Goal: Task Accomplishment & Management: Manage account settings

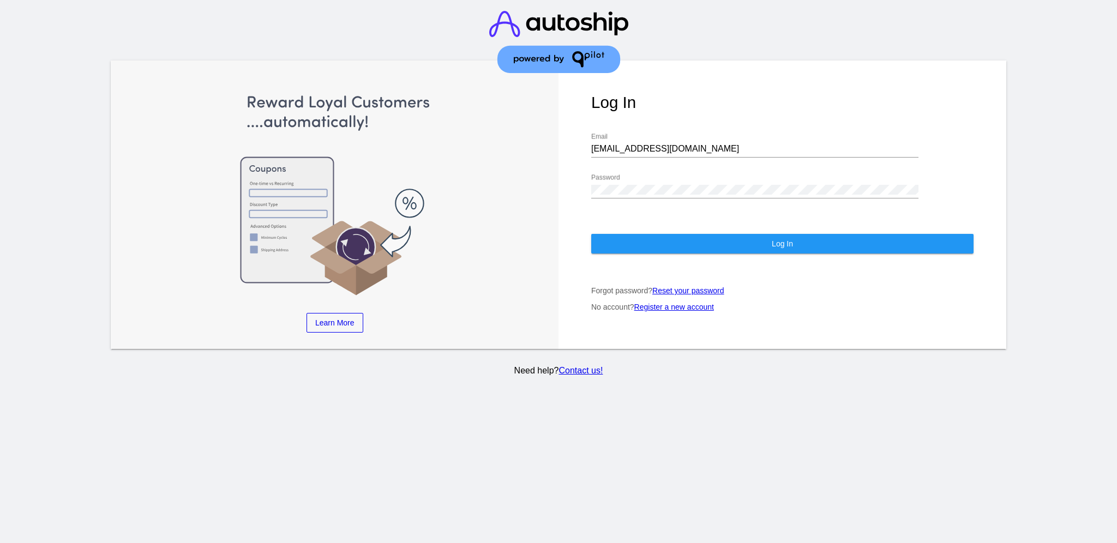
click at [714, 143] on div "[EMAIL_ADDRESS][DOMAIN_NAME] Email" at bounding box center [754, 145] width 327 height 25
drag, startPoint x: 696, startPoint y: 133, endPoint x: 566, endPoint y: 122, distance: 130.3
click at [568, 122] on div "Log In [EMAIL_ADDRESS][DOMAIN_NAME] Email Password Log In Forgot password? Rese…" at bounding box center [783, 205] width 448 height 289
paste input "[EMAIL_ADDRESS][DOMAIN_NAME]"
type input "[EMAIL_ADDRESS][DOMAIN_NAME]"
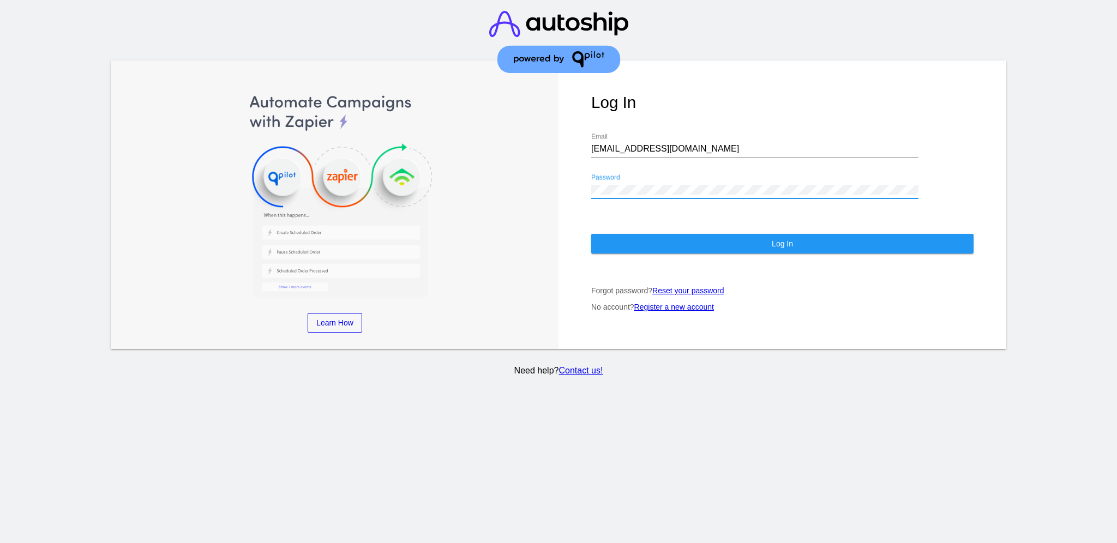
click at [544, 177] on div "Learn More Learn How Learn More Learn How Learn More Learn How ‹ › Log In [EMAI…" at bounding box center [559, 205] width 896 height 289
click at [654, 242] on button "Log In" at bounding box center [782, 244] width 382 height 20
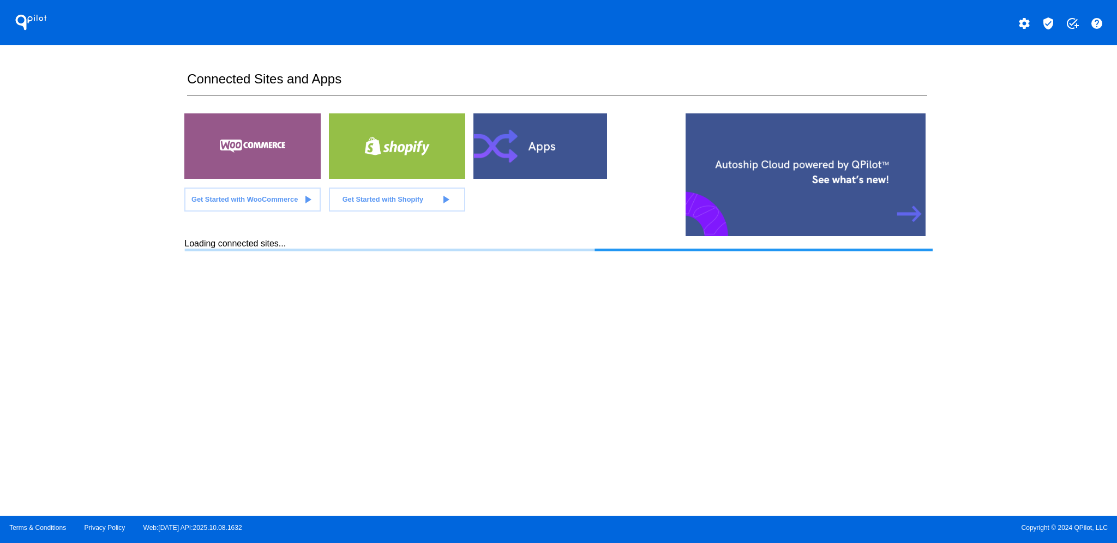
click at [1054, 19] on mat-icon "verified_user" at bounding box center [1048, 23] width 13 height 13
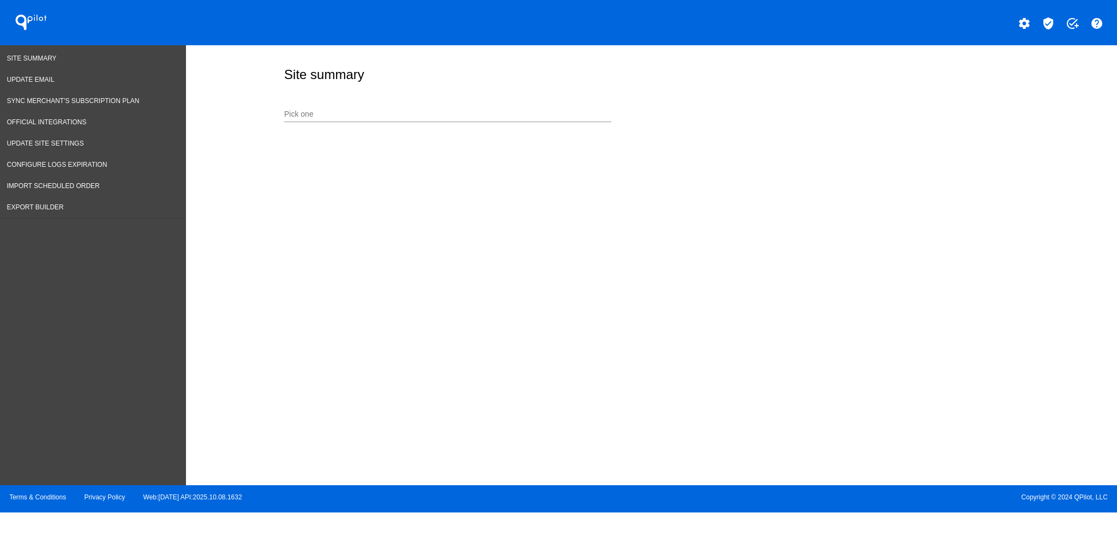
click at [498, 117] on input "Pick one" at bounding box center [447, 114] width 327 height 9
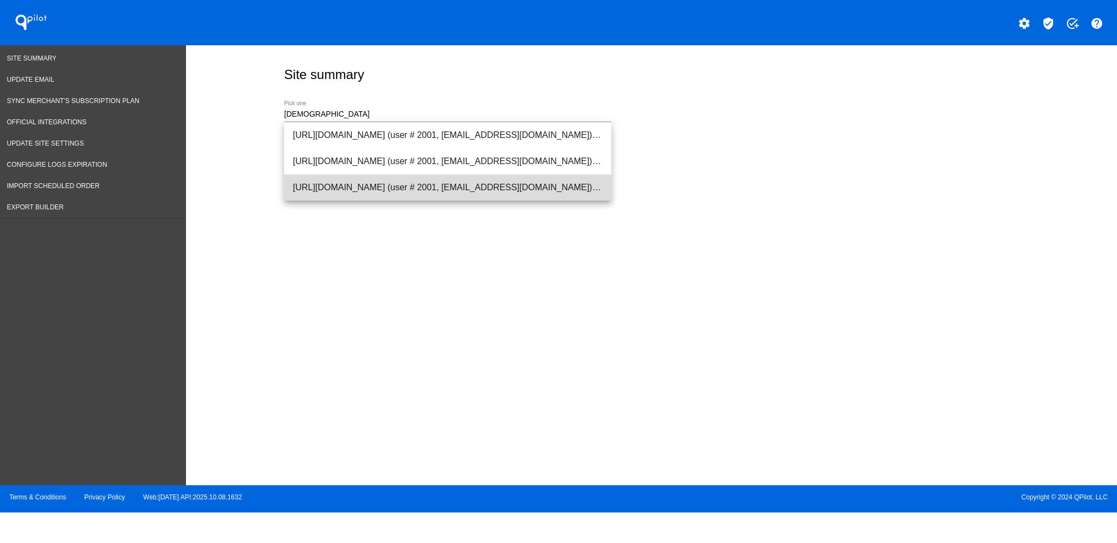
click at [505, 186] on span "[URL][DOMAIN_NAME] (user # 2001, [EMAIL_ADDRESS][DOMAIN_NAME]) - Production" at bounding box center [448, 188] width 310 height 26
type input "[URL][DOMAIN_NAME] (user # 2001, [EMAIL_ADDRESS][DOMAIN_NAME]) - Production"
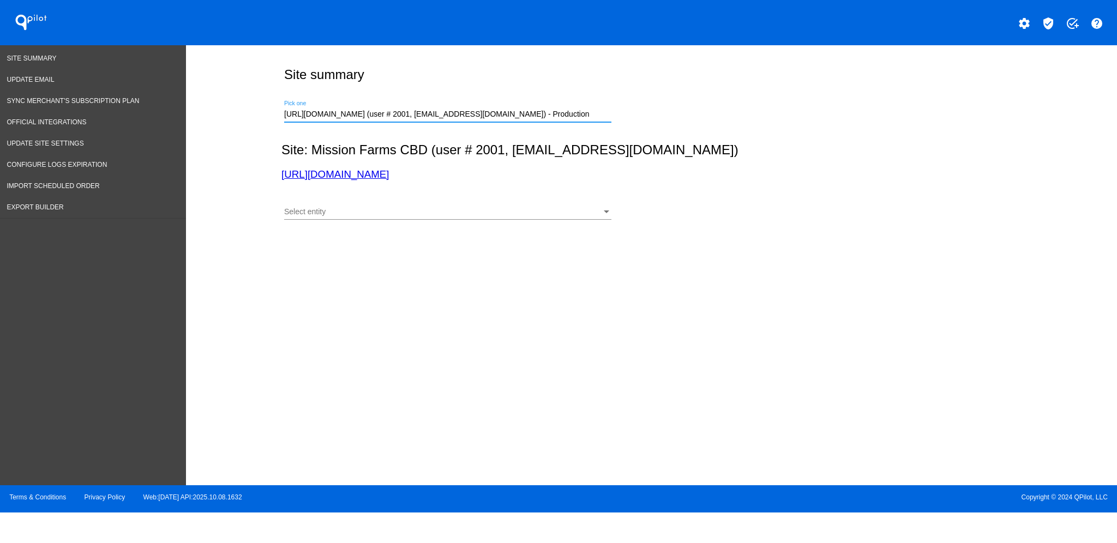
click at [468, 220] on div "Select entity Select entity" at bounding box center [447, 214] width 327 height 31
click at [435, 213] on div "Select entity" at bounding box center [442, 212] width 317 height 9
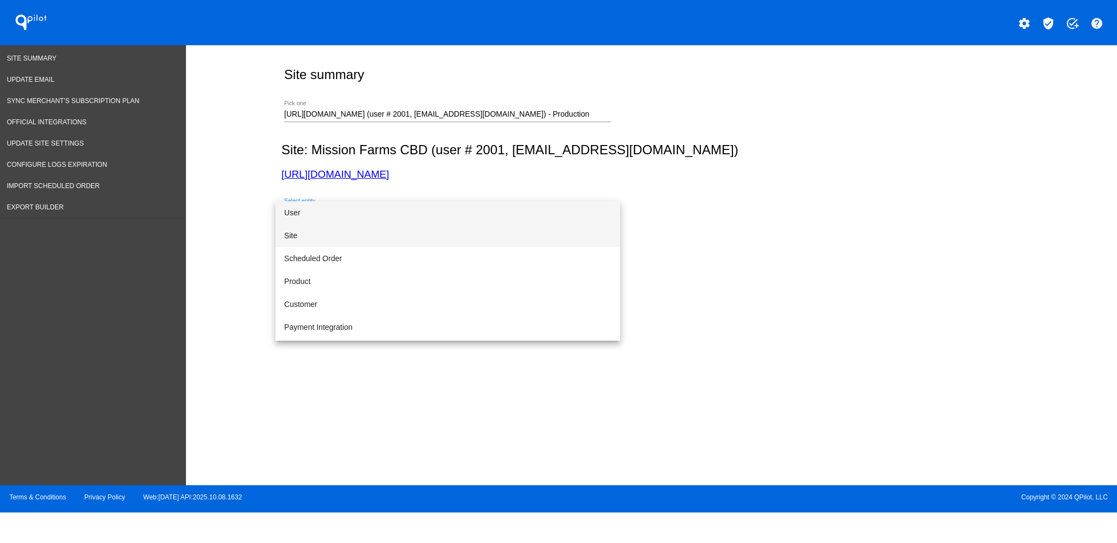
click at [409, 232] on span "Site" at bounding box center [447, 235] width 327 height 23
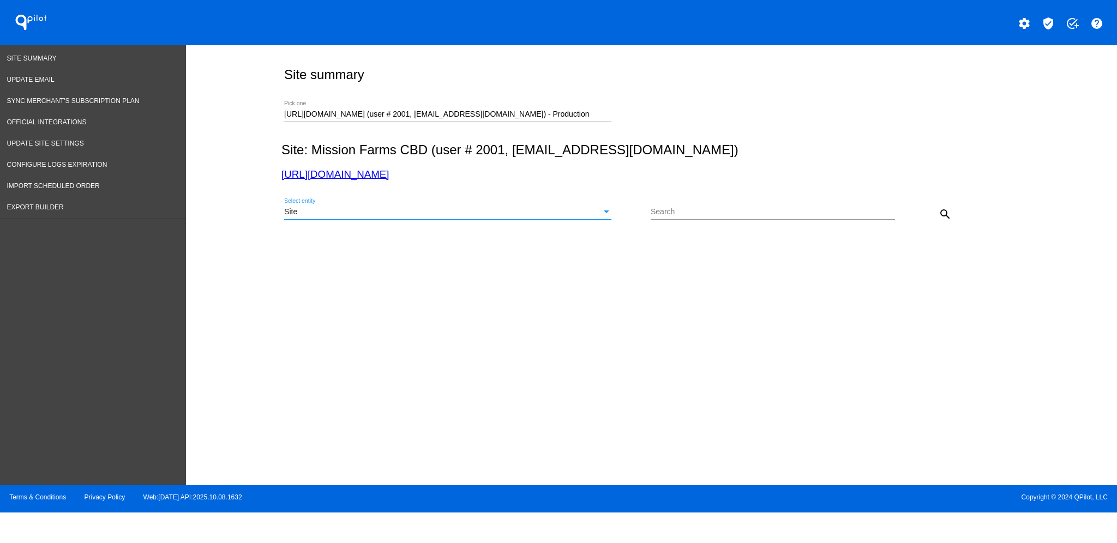
drag, startPoint x: 941, startPoint y: 212, endPoint x: 935, endPoint y: 213, distance: 6.1
click at [941, 213] on mat-icon "search" at bounding box center [945, 214] width 13 height 13
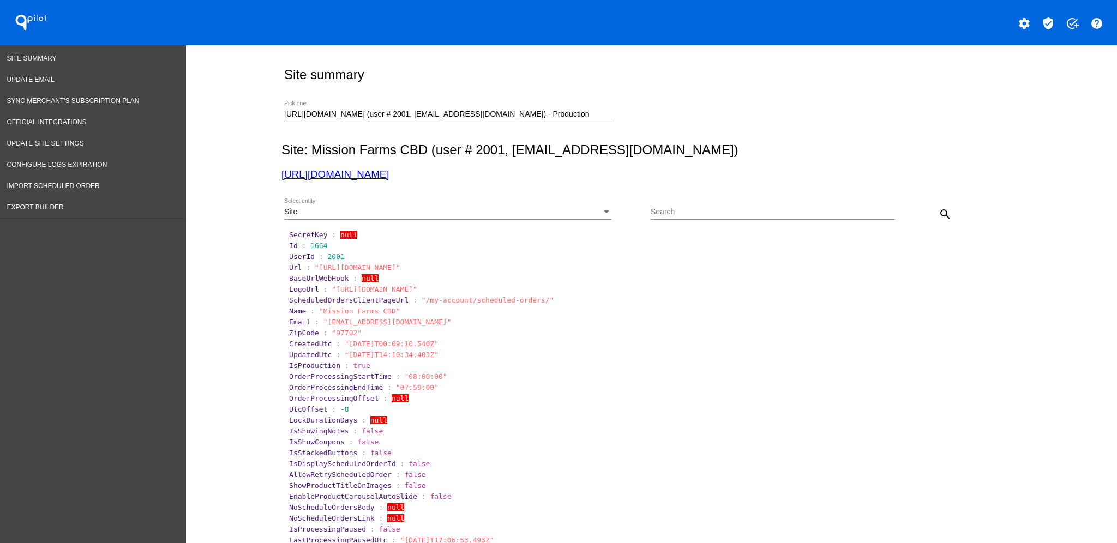
click at [513, 147] on h2 "Site: Mission Farms CBD (user # 2001, [EMAIL_ADDRESS][DOMAIN_NAME])" at bounding box center [649, 149] width 736 height 15
drag, startPoint x: 507, startPoint y: 145, endPoint x: 667, endPoint y: 151, distance: 160.0
click at [667, 151] on h2 "Site: Mission Farms CBD (user # 2001, [EMAIL_ADDRESS][DOMAIN_NAME])" at bounding box center [649, 149] width 736 height 15
copy h2 "[EMAIL_ADDRESS][DOMAIN_NAME]"
click at [64, 205] on link "Export Builder" at bounding box center [93, 207] width 186 height 21
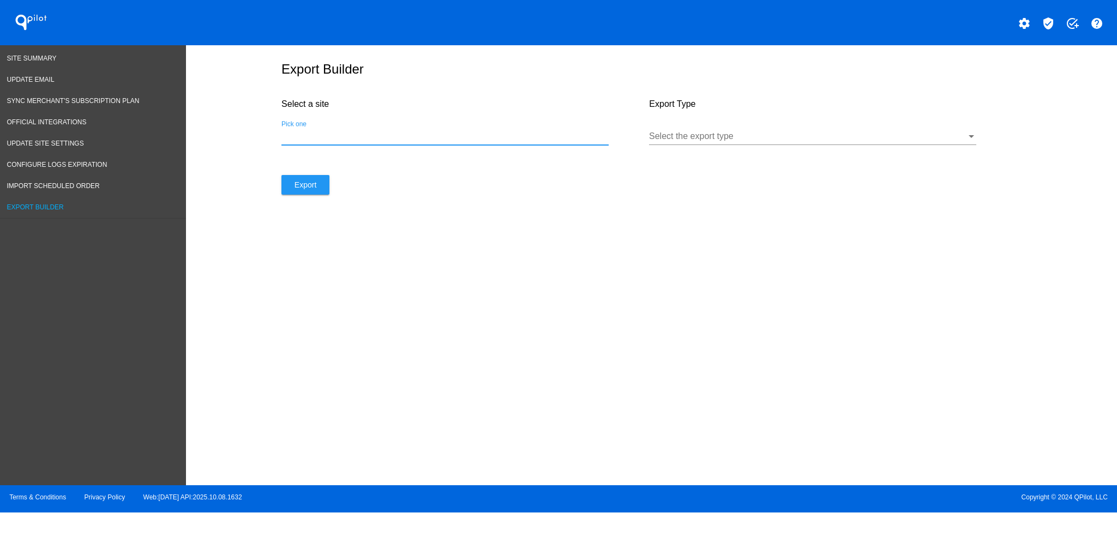
click at [416, 141] on input "Pick one" at bounding box center [444, 136] width 327 height 10
paste input "[URL][DOMAIN_NAME]"
type input "[URL][DOMAIN_NAME]"
click at [759, 145] on div "Select the export type" at bounding box center [812, 133] width 327 height 25
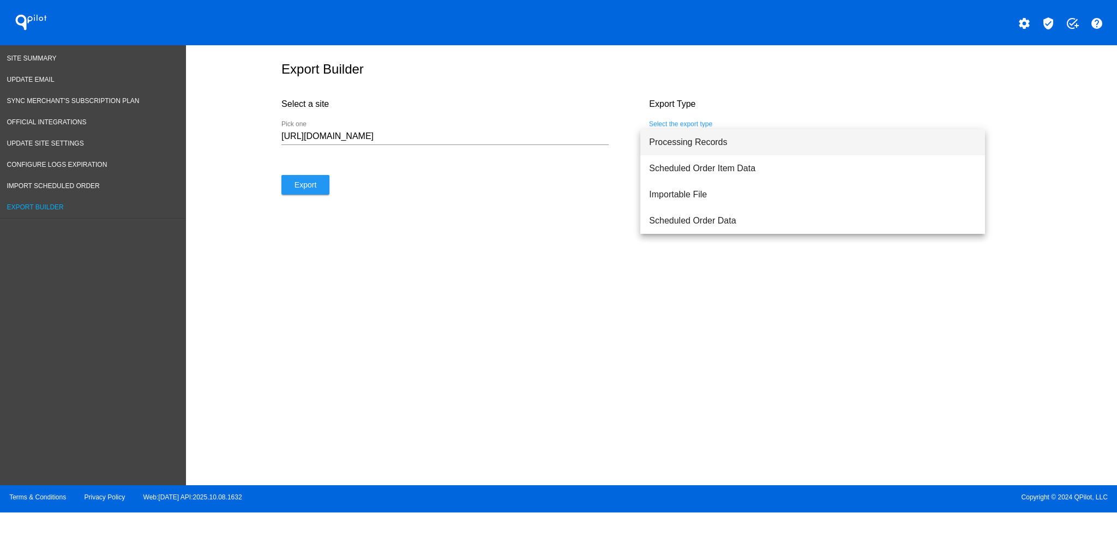
click at [749, 148] on span "Processing Records" at bounding box center [812, 142] width 327 height 26
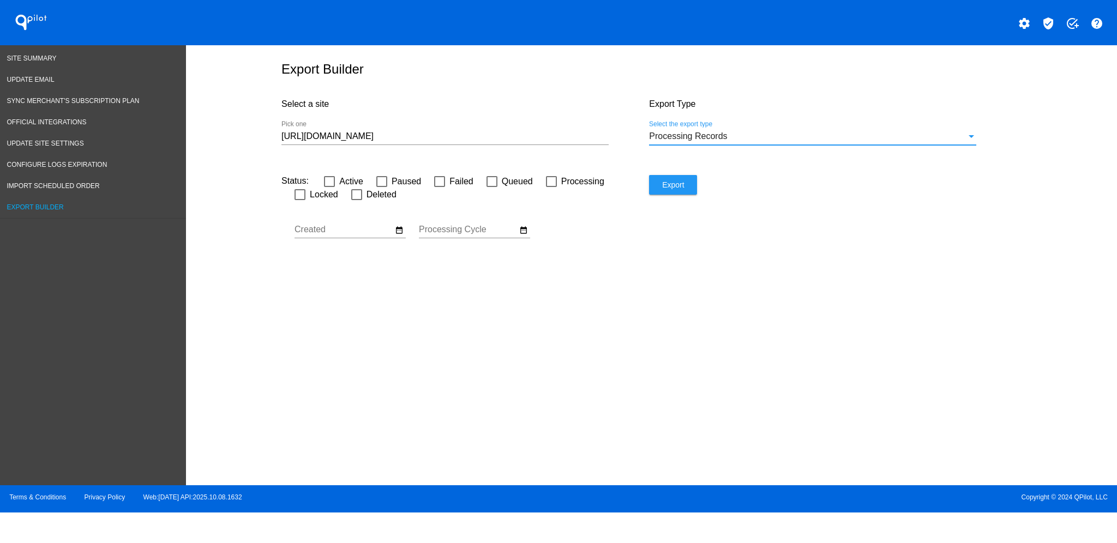
click at [553, 187] on div at bounding box center [551, 181] width 11 height 11
click at [552, 187] on input "Processing" at bounding box center [551, 187] width 1 height 1
click at [546, 187] on div at bounding box center [551, 181] width 11 height 11
click at [551, 188] on input "Processing" at bounding box center [551, 187] width 1 height 1
checkbox input "false"
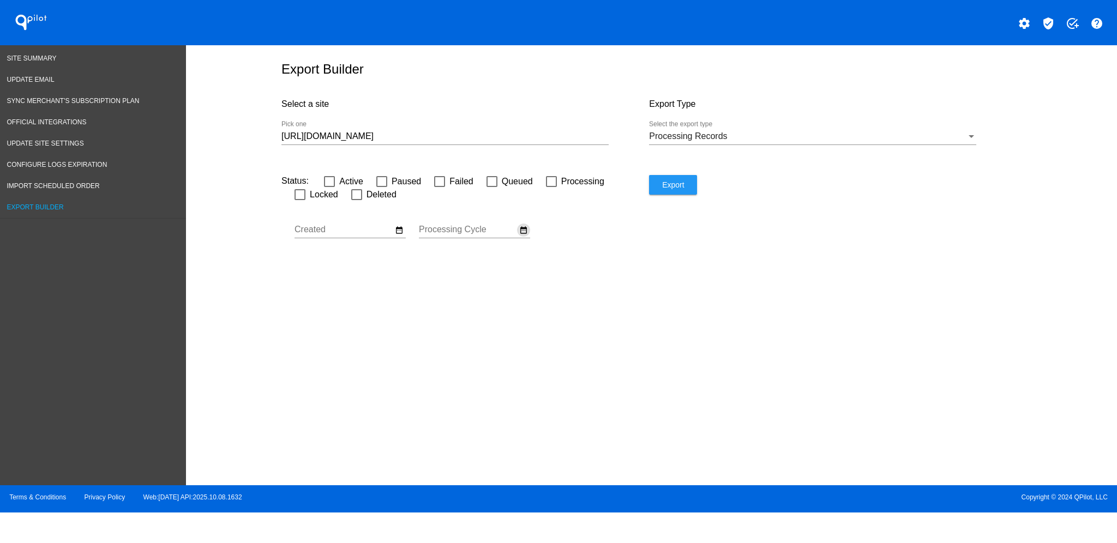
click at [525, 235] on mat-icon "date_range" at bounding box center [523, 230] width 9 height 10
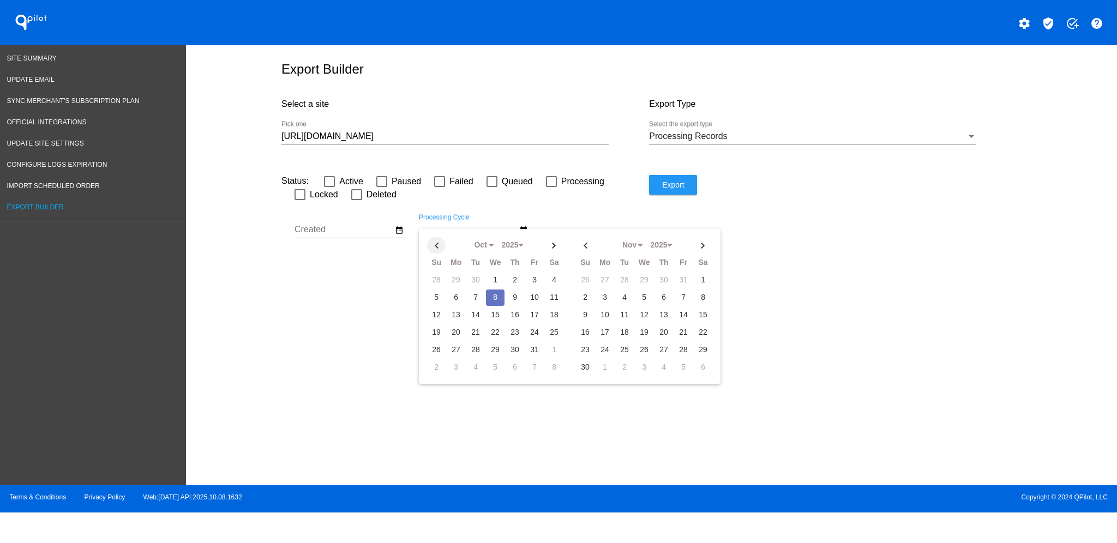
click at [433, 249] on th at bounding box center [436, 245] width 19 height 16
click at [451, 282] on td "1" at bounding box center [456, 280] width 19 height 16
click at [553, 249] on th at bounding box center [554, 245] width 19 height 16
select select "9"
click at [499, 301] on td "8" at bounding box center [495, 298] width 19 height 16
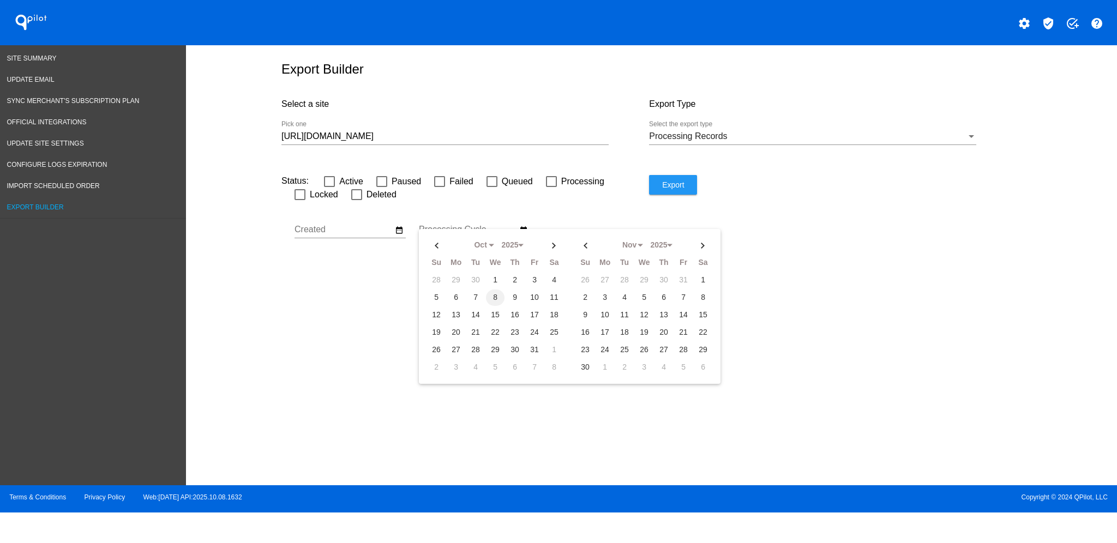
type input "[DATE] - [DATE]"
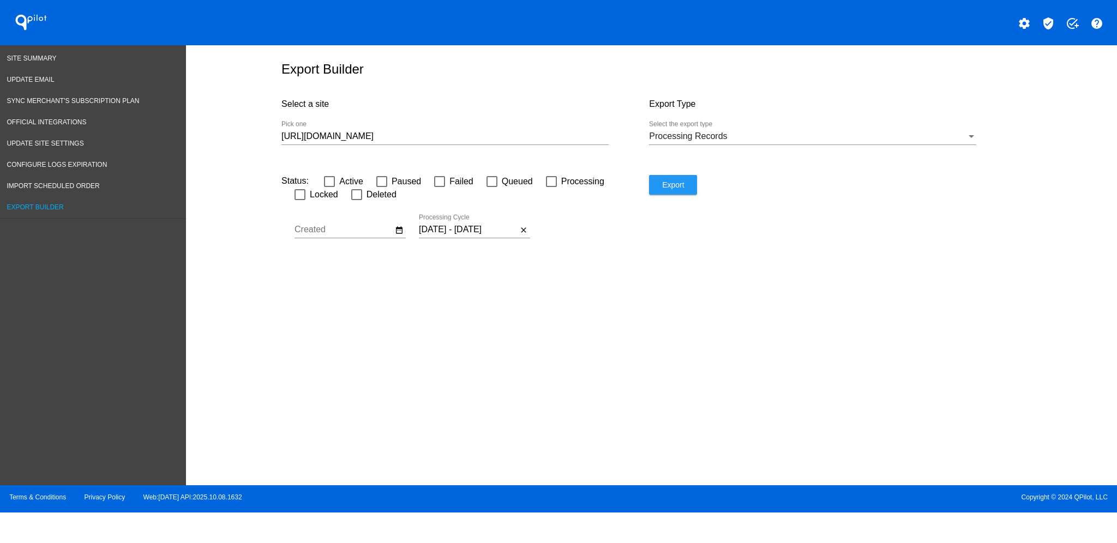
click at [465, 131] on div "[URL][DOMAIN_NAME] Pick one" at bounding box center [444, 133] width 327 height 25
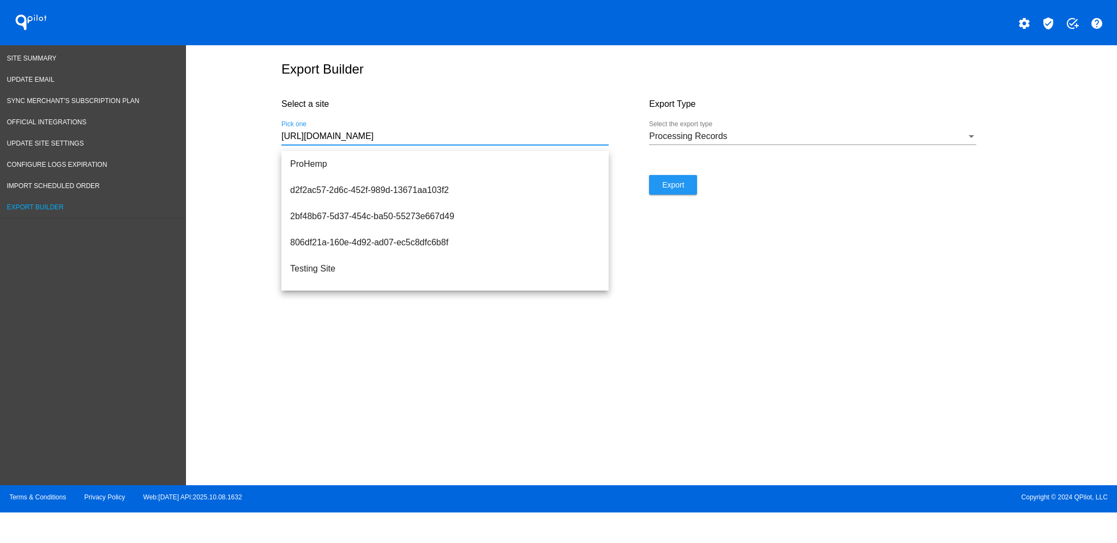
click at [463, 138] on input "[URL][DOMAIN_NAME]" at bounding box center [444, 136] width 327 height 10
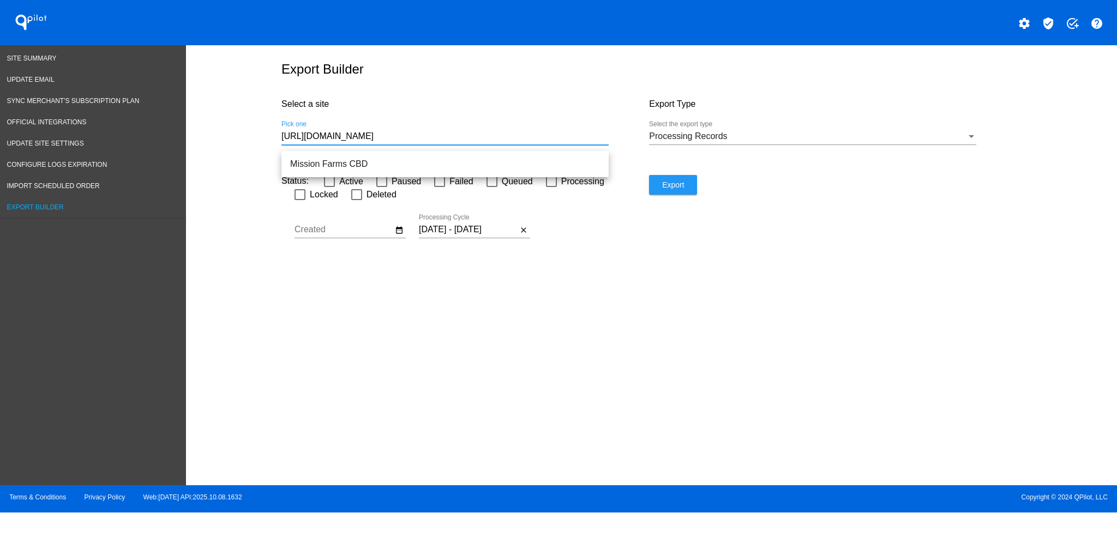
click at [461, 145] on div at bounding box center [444, 145] width 327 height 1
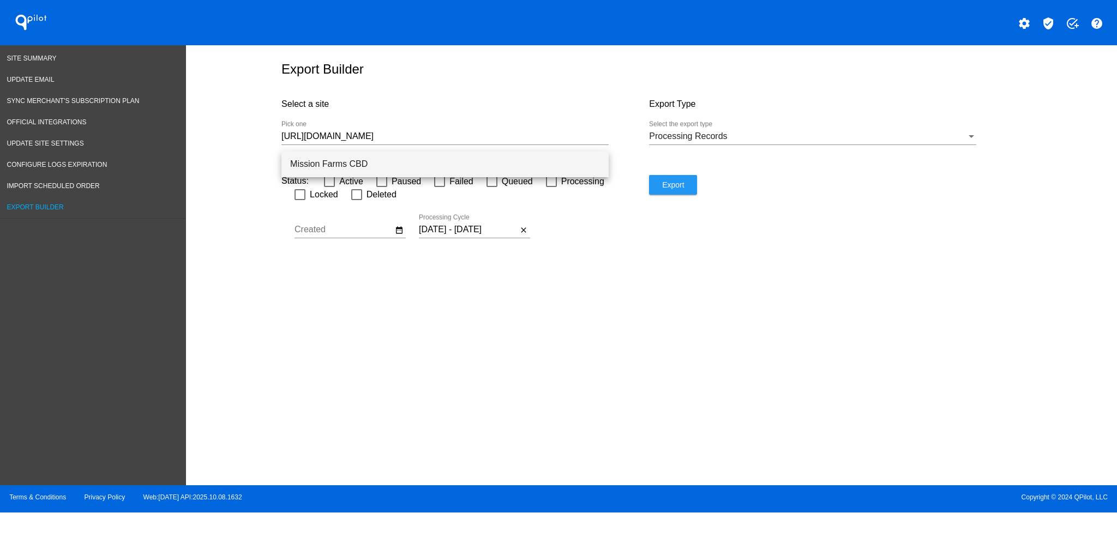
click at [463, 158] on span "Mission Farms CBD" at bounding box center [445, 164] width 310 height 26
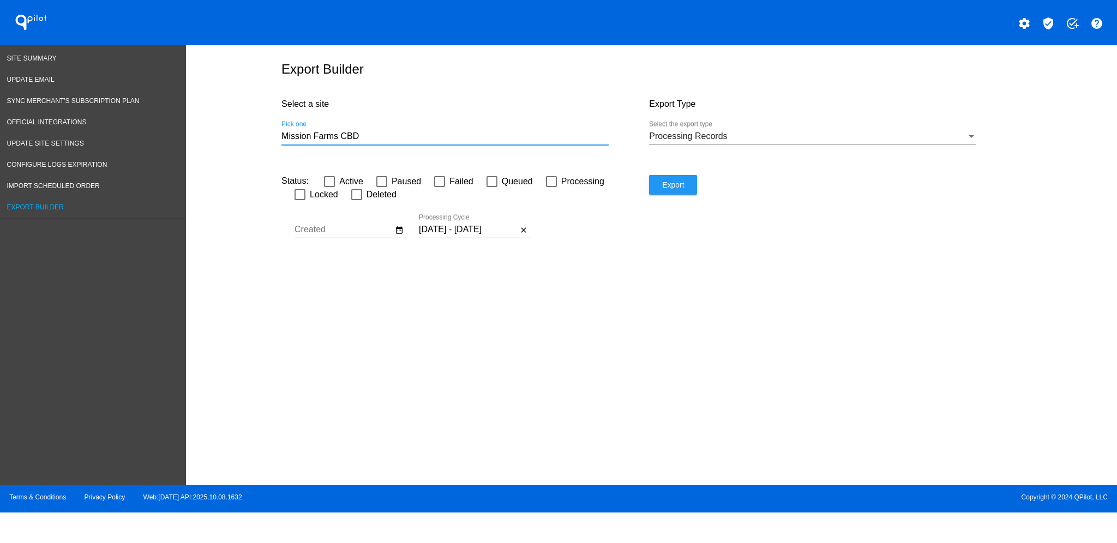
click at [676, 189] on span "Export" at bounding box center [673, 185] width 22 height 9
drag, startPoint x: 384, startPoint y: 143, endPoint x: 242, endPoint y: 139, distance: 142.4
click at [242, 139] on div "Export Builder Select a site Mission Farms CBD Pick one Export Type Processing …" at bounding box center [651, 262] width 931 height 435
paste input "[URL][DOMAIN_NAME][DOMAIN_NAME]"
drag, startPoint x: 397, startPoint y: 139, endPoint x: 255, endPoint y: 127, distance: 142.8
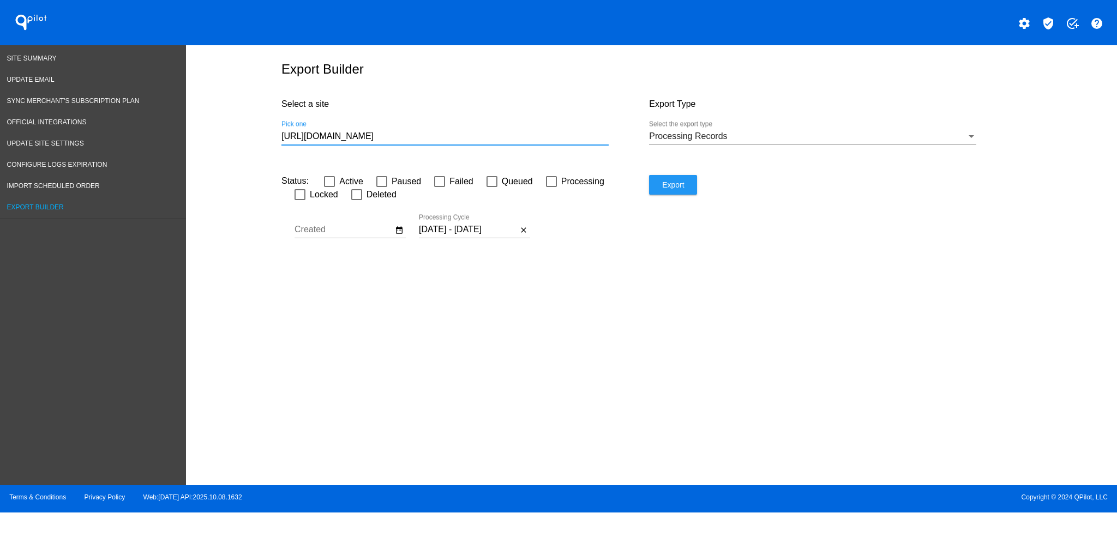
click at [255, 127] on div "Export Builder Select a site [URL][DOMAIN_NAME] Pick one Export Type Processing…" at bounding box center [651, 262] width 931 height 435
click at [393, 224] on button "date_range" at bounding box center [399, 230] width 13 height 13
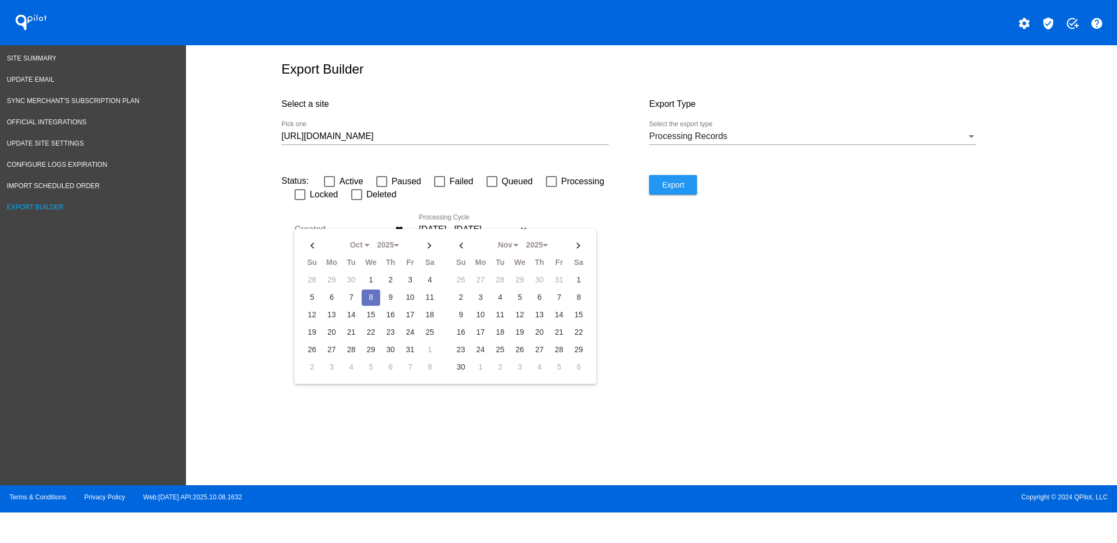
click at [693, 290] on div "Export Builder Select a site [URL][DOMAIN_NAME] Pick one Export Type Processing…" at bounding box center [651, 262] width 931 height 435
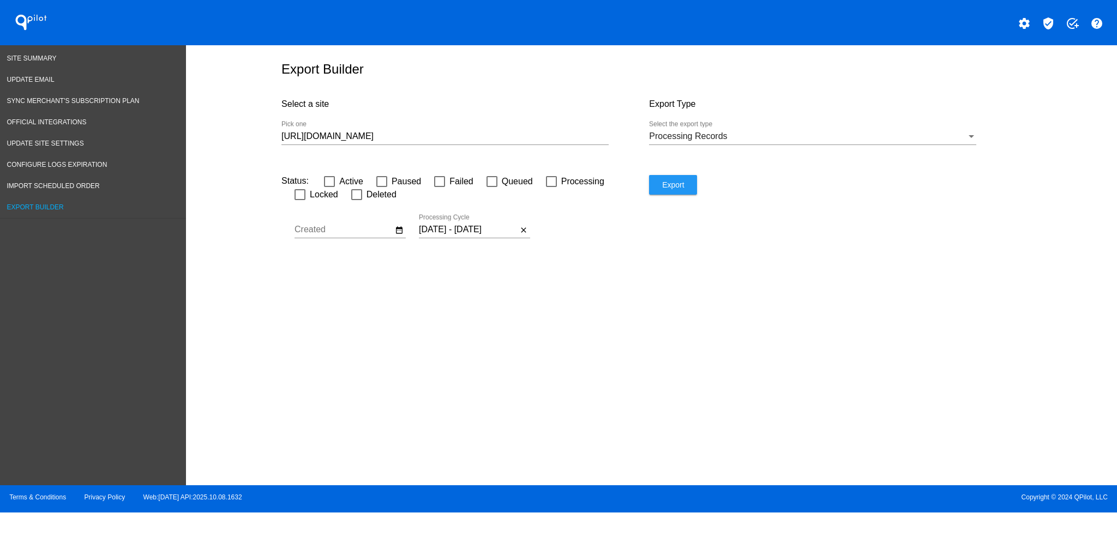
click at [492, 117] on div "Select a site [URL][DOMAIN_NAME] Pick one" at bounding box center [465, 131] width 368 height 87
click at [489, 128] on div "[URL][DOMAIN_NAME] Pick one" at bounding box center [444, 133] width 327 height 25
click at [499, 140] on input "[URL][DOMAIN_NAME]" at bounding box center [444, 136] width 327 height 10
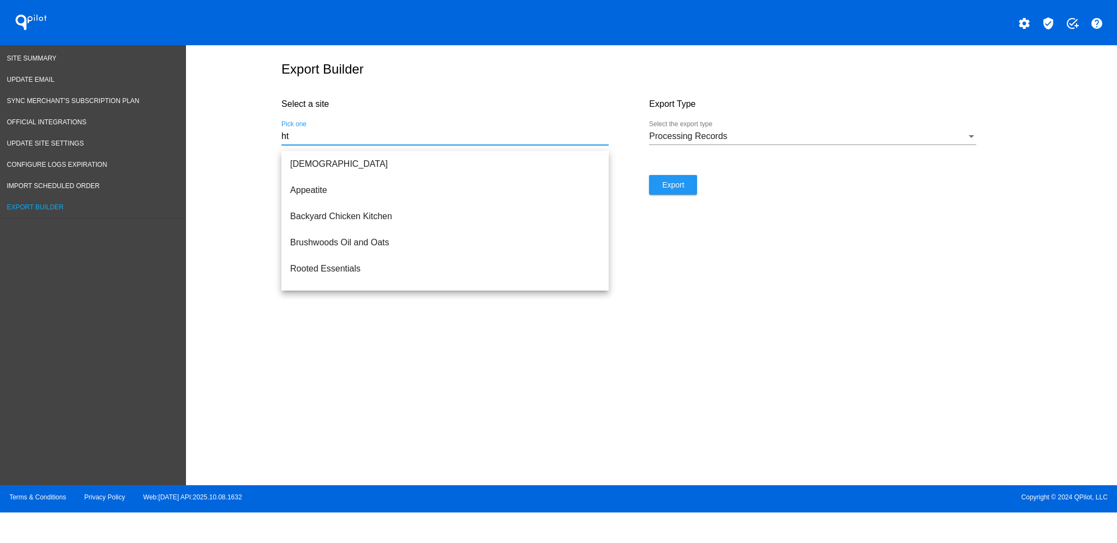
type input "h"
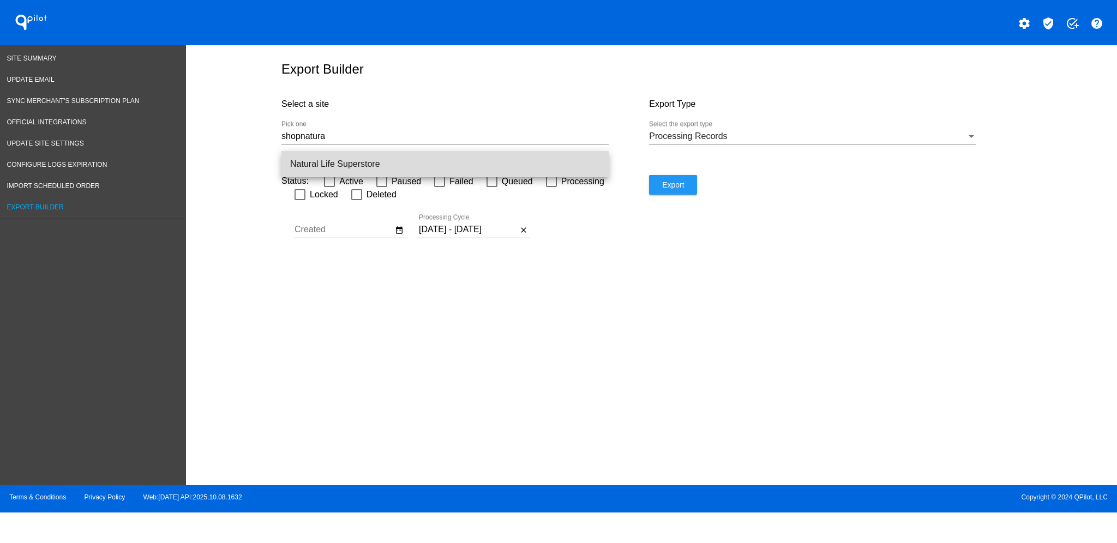
click at [515, 157] on span "Natural Life Superstore" at bounding box center [445, 164] width 310 height 26
type input "Natural Life Superstore"
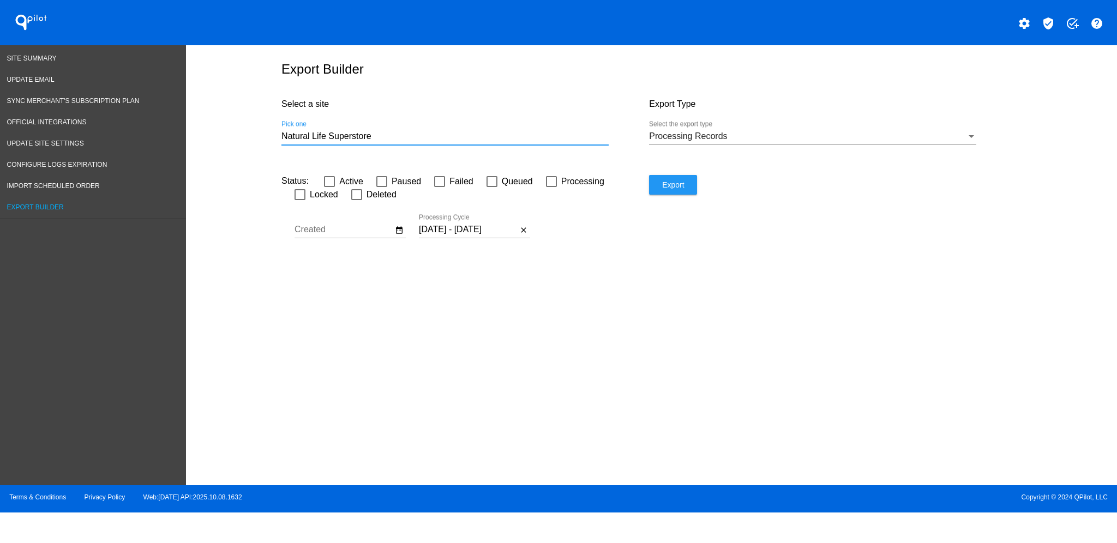
click at [694, 194] on button "Export" at bounding box center [673, 185] width 48 height 20
click at [525, 235] on mat-icon "close" at bounding box center [523, 230] width 9 height 10
click at [667, 189] on span "Export" at bounding box center [673, 185] width 22 height 9
click at [40, 56] on span "Site Summary" at bounding box center [32, 59] width 50 height 8
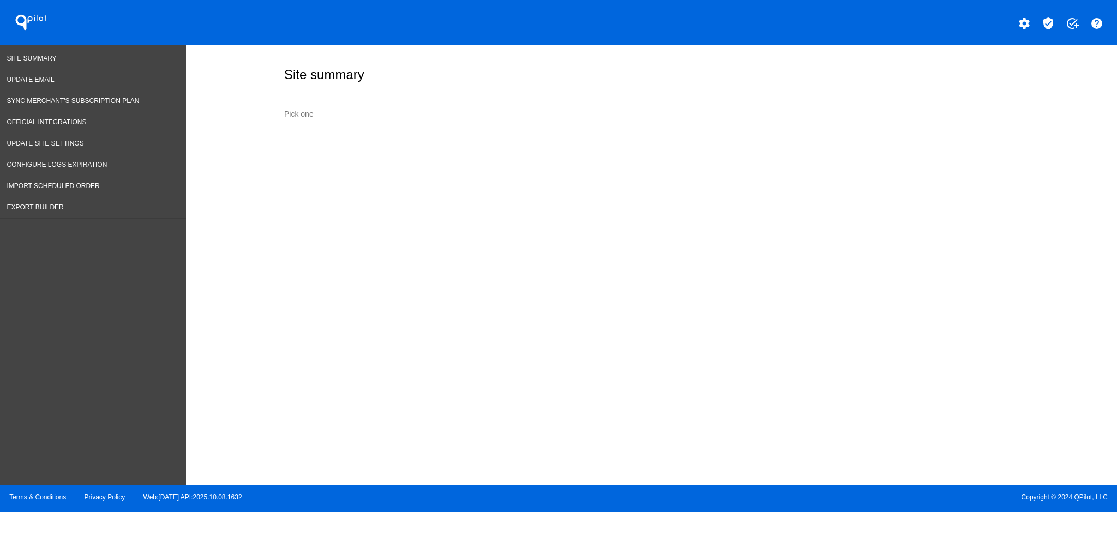
click at [412, 107] on div "Pick one" at bounding box center [447, 111] width 327 height 21
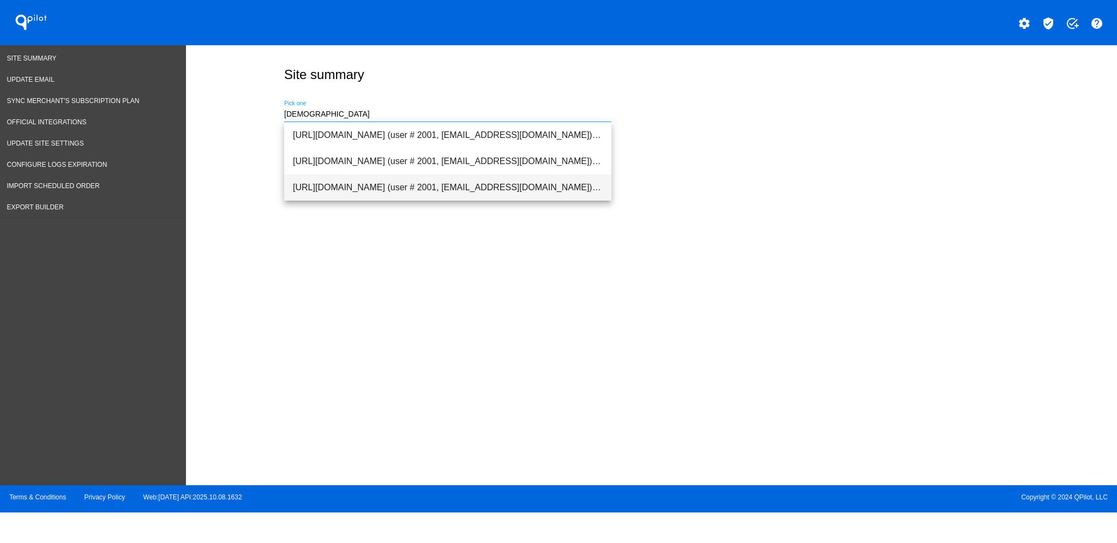
click at [442, 191] on span "[URL][DOMAIN_NAME] (user # 2001, [EMAIL_ADDRESS][DOMAIN_NAME]) - Production" at bounding box center [448, 188] width 310 height 26
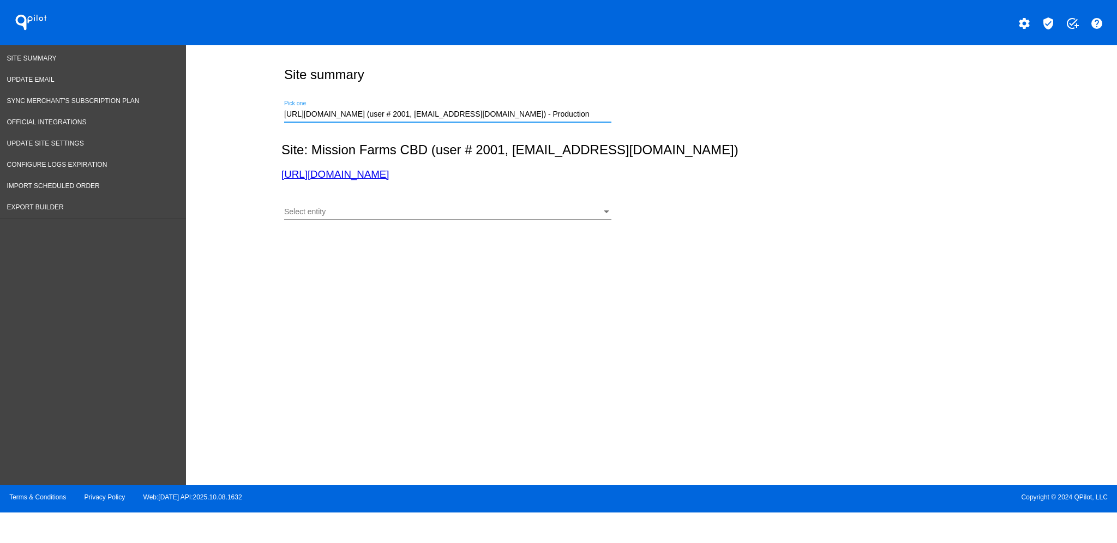
click at [469, 235] on div "Site summary [URL][DOMAIN_NAME] (user # 2001, [EMAIL_ADDRESS][DOMAIN_NAME]) - P…" at bounding box center [651, 262] width 931 height 435
click at [466, 221] on div "Select entity Select entity" at bounding box center [447, 214] width 327 height 31
click at [466, 216] on div "Select entity" at bounding box center [442, 212] width 317 height 9
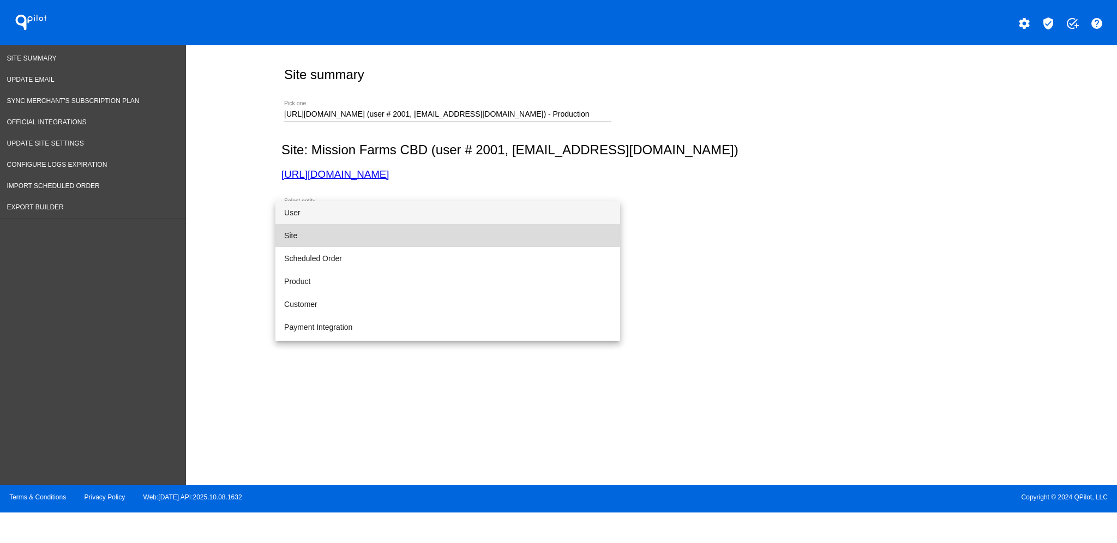
click at [459, 231] on span "Site" at bounding box center [447, 235] width 327 height 23
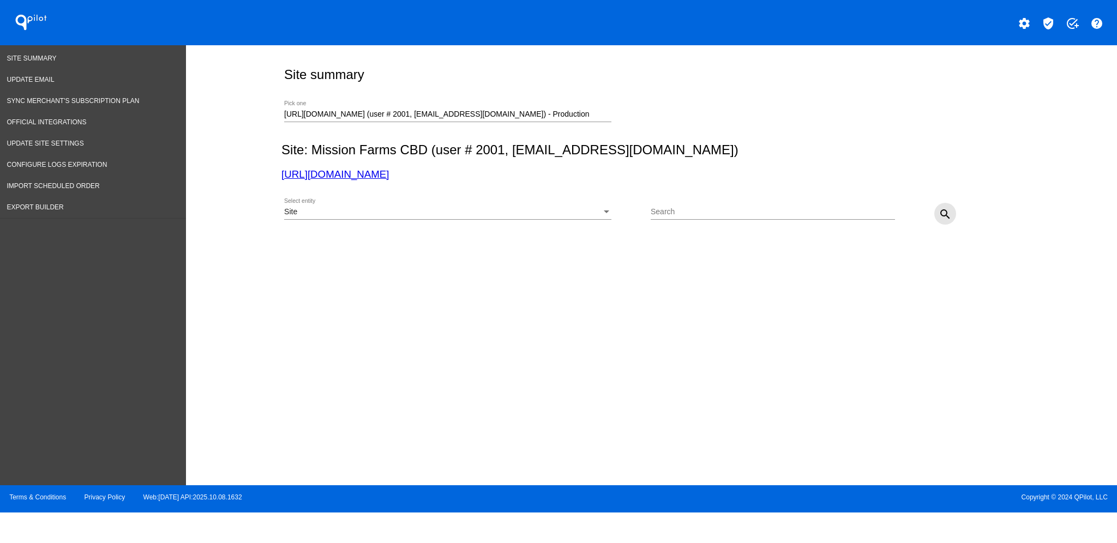
click at [940, 210] on mat-icon "search" at bounding box center [945, 214] width 13 height 13
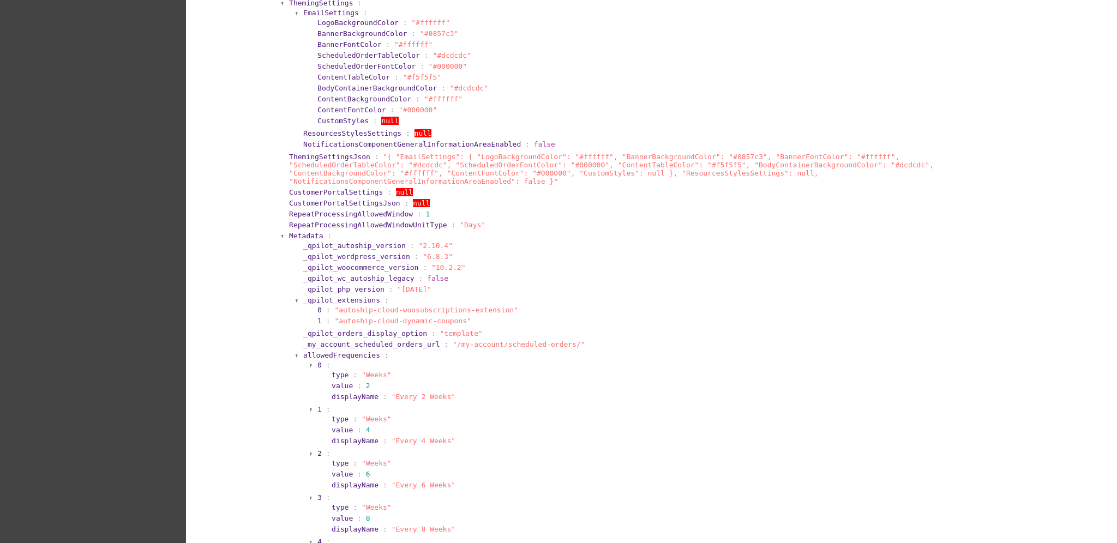
scroll to position [582, 0]
drag, startPoint x: 425, startPoint y: 322, endPoint x: 456, endPoint y: 327, distance: 31.5
click at [456, 328] on section "_qpilot_orders_display_option : "template"" at bounding box center [658, 333] width 713 height 10
click at [481, 340] on span ""/my-account/scheduled-orders/"" at bounding box center [519, 344] width 133 height 8
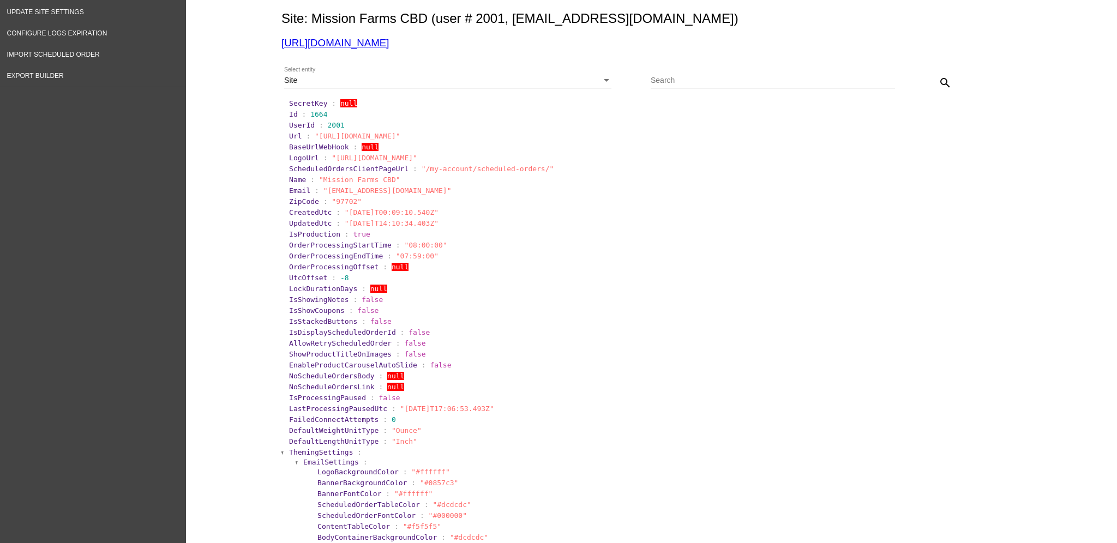
scroll to position [0, 0]
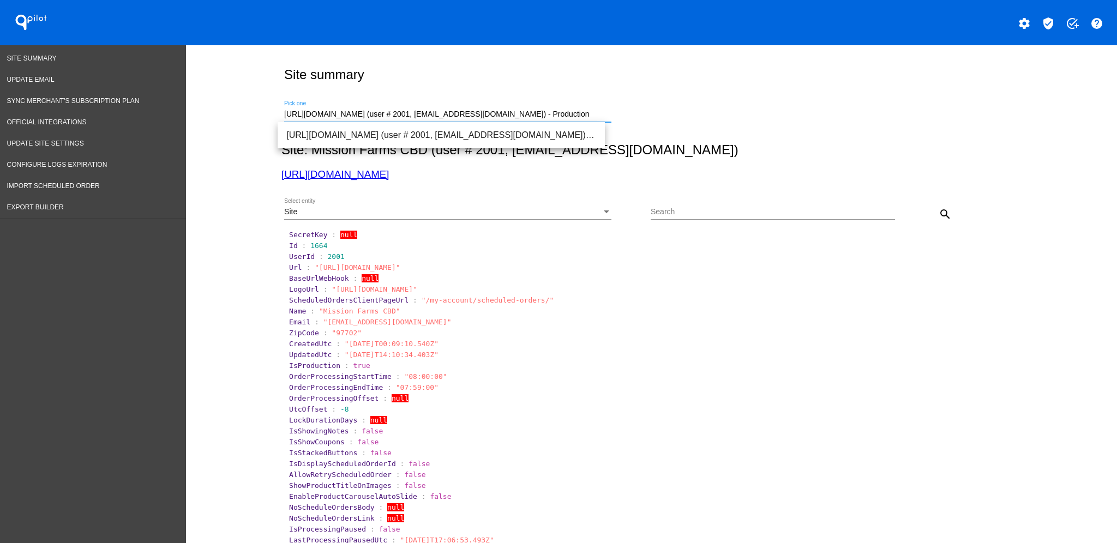
drag, startPoint x: 579, startPoint y: 112, endPoint x: 217, endPoint y: 110, distance: 362.2
click at [387, 134] on span "[URL][DOMAIN_NAME] (user # 156, [EMAIL_ADDRESS][DOMAIN_NAME]) - Production" at bounding box center [441, 135] width 310 height 26
click at [939, 212] on mat-icon "search" at bounding box center [945, 214] width 13 height 13
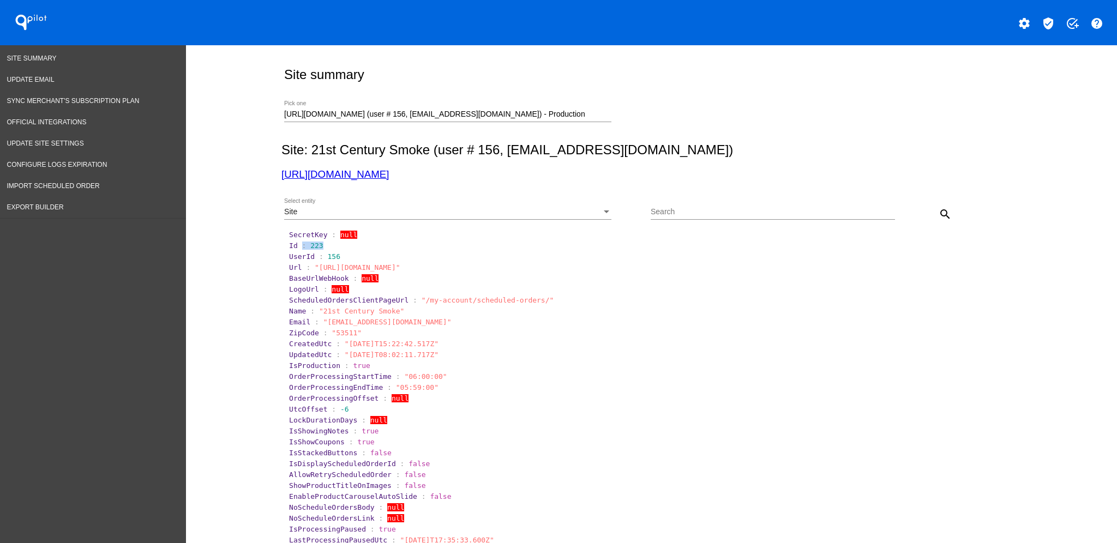
drag, startPoint x: 296, startPoint y: 246, endPoint x: 475, endPoint y: 170, distance: 194.5
click at [343, 247] on section "Id : 223" at bounding box center [652, 246] width 727 height 8
copy section ": 223"
drag, startPoint x: 595, startPoint y: 106, endPoint x: 586, endPoint y: 107, distance: 8.2
click at [588, 105] on div "[URL][DOMAIN_NAME] (user # 156, [EMAIL_ADDRESS][DOMAIN_NAME]) - Production Pick…" at bounding box center [447, 111] width 327 height 21
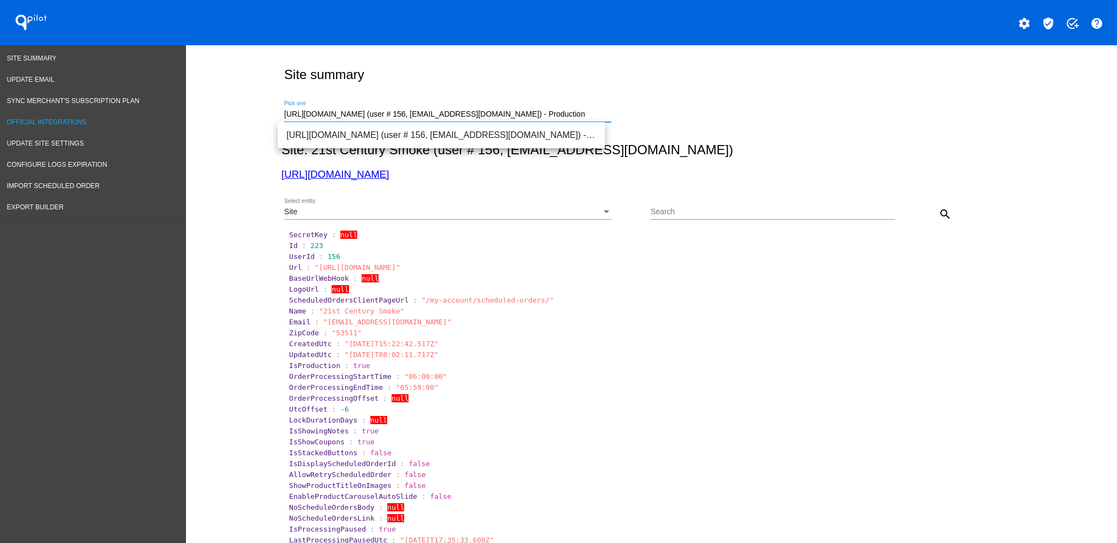
drag, startPoint x: 589, startPoint y: 112, endPoint x: 140, endPoint y: 88, distance: 450.2
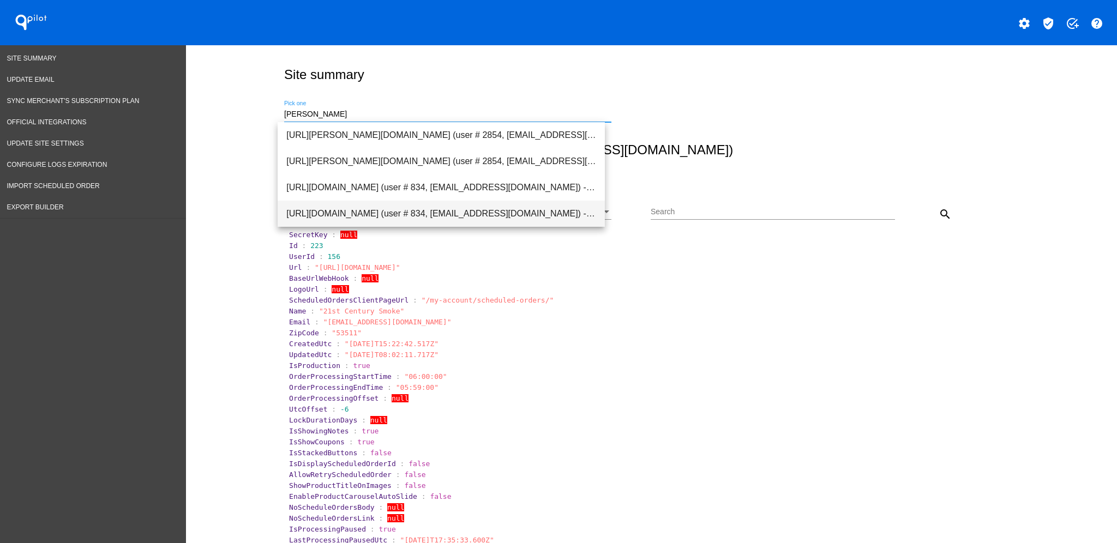
click at [354, 204] on span "[URL][DOMAIN_NAME] (user # 834, [EMAIL_ADDRESS][DOMAIN_NAME]) - Production" at bounding box center [441, 214] width 310 height 26
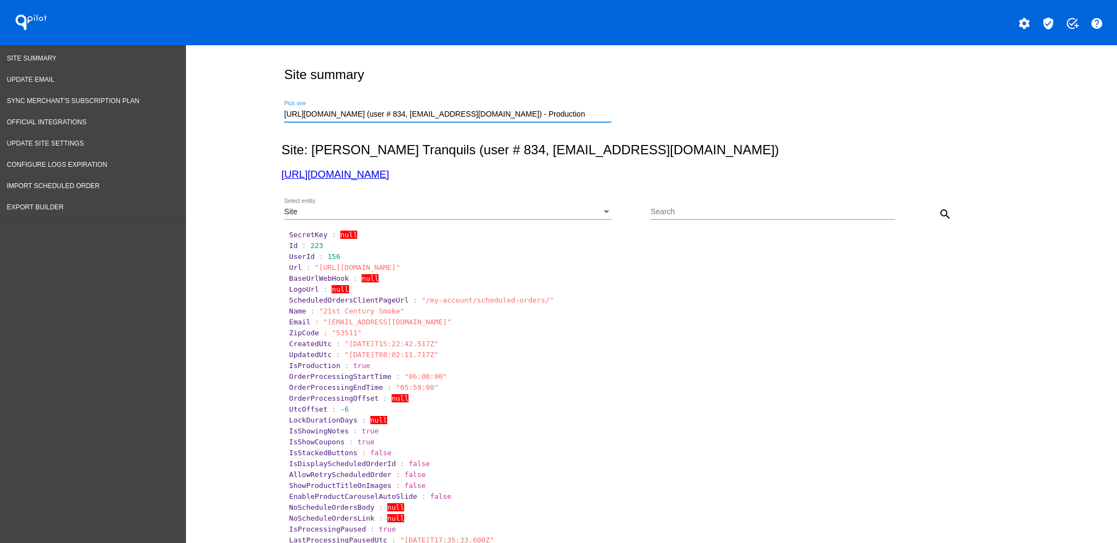
click at [446, 222] on div "Site Select entity" at bounding box center [447, 214] width 327 height 31
click at [445, 214] on div "Site" at bounding box center [442, 212] width 317 height 9
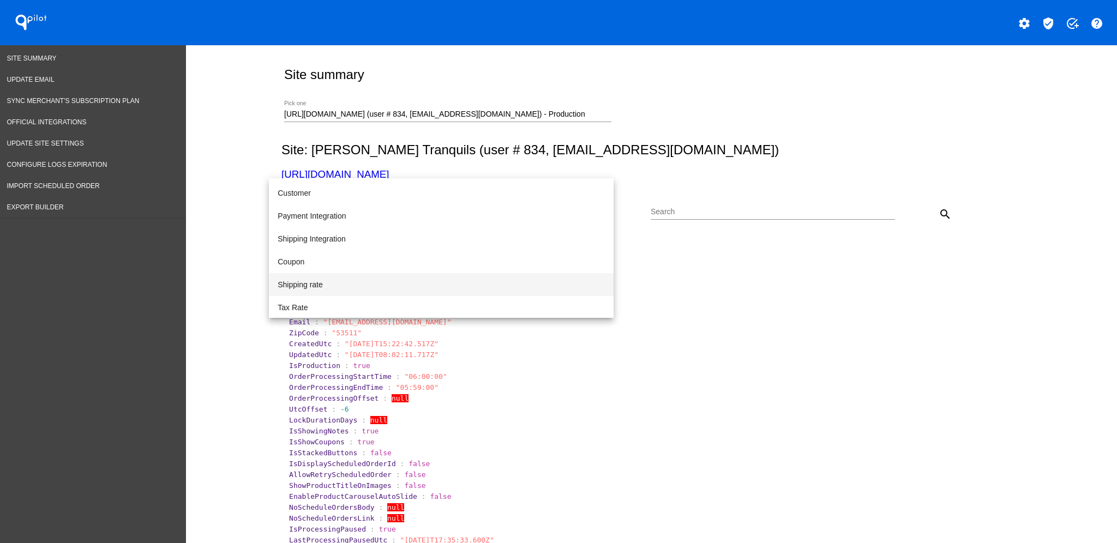
scroll to position [112, 0]
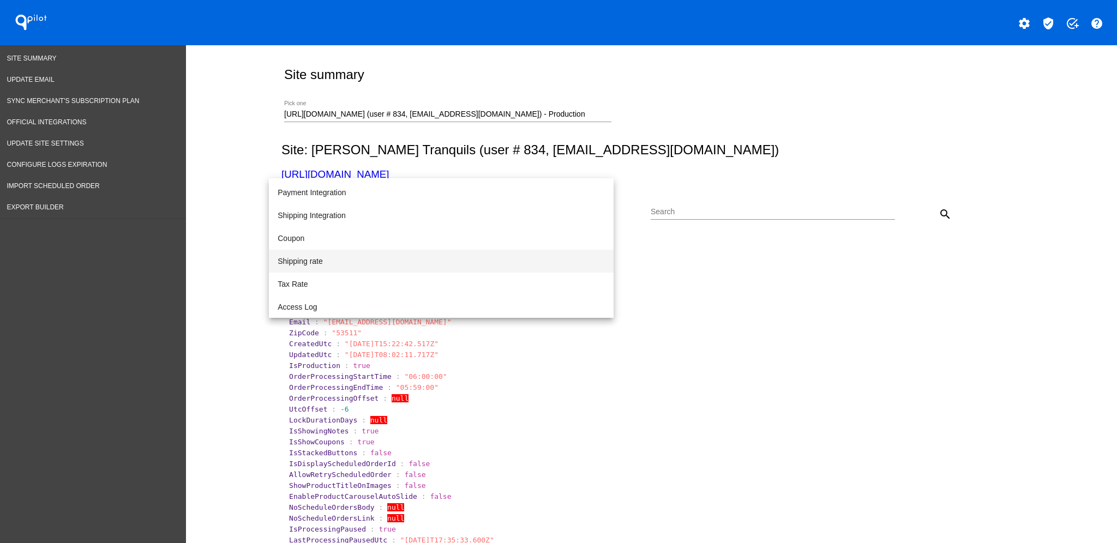
click at [398, 258] on span "Shipping rate" at bounding box center [441, 261] width 327 height 23
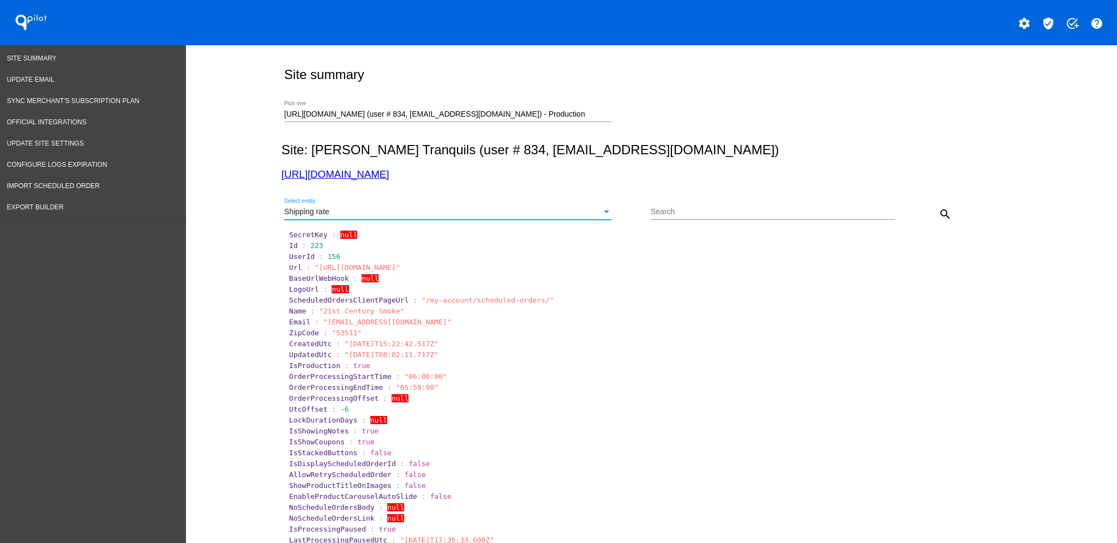
click at [941, 210] on mat-icon "search" at bounding box center [945, 214] width 13 height 13
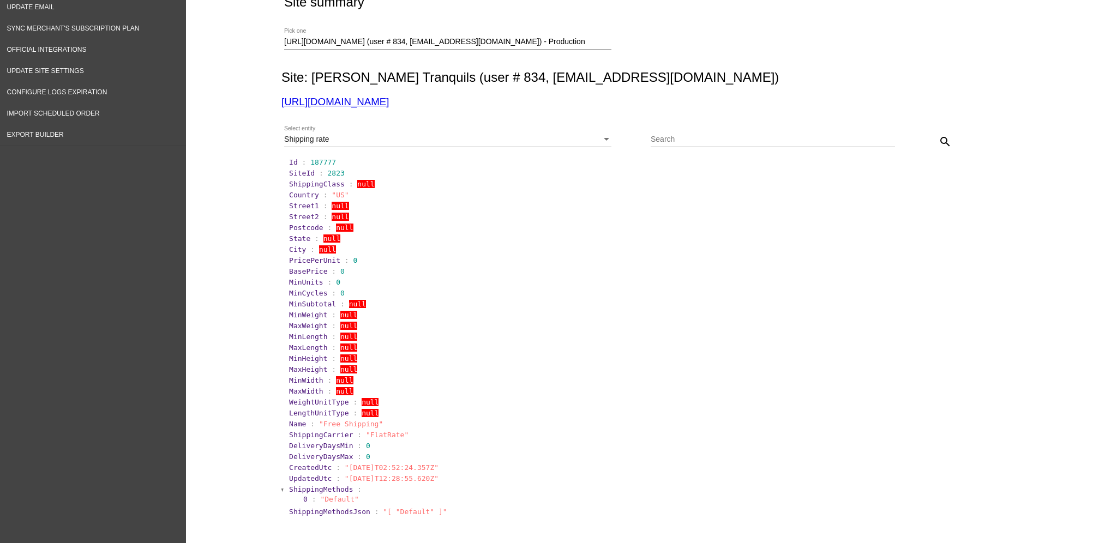
scroll to position [0, 0]
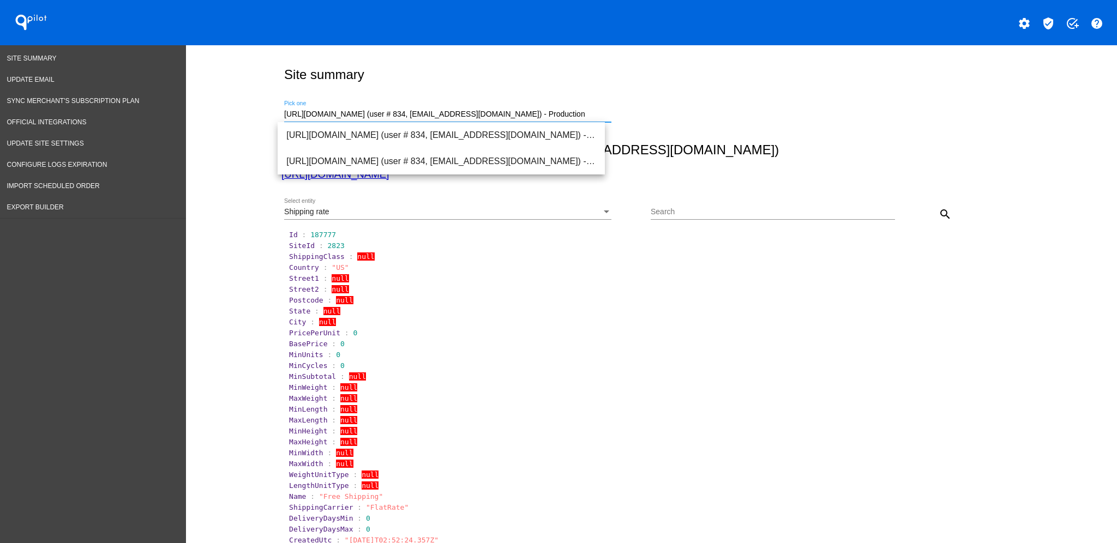
drag, startPoint x: 580, startPoint y: 112, endPoint x: 217, endPoint y: 110, distance: 363.9
click at [210, 117] on div "Site summary [URL][DOMAIN_NAME] (user # 834, [EMAIL_ADDRESS][DOMAIN_NAME]) - Pr…" at bounding box center [651, 350] width 931 height 610
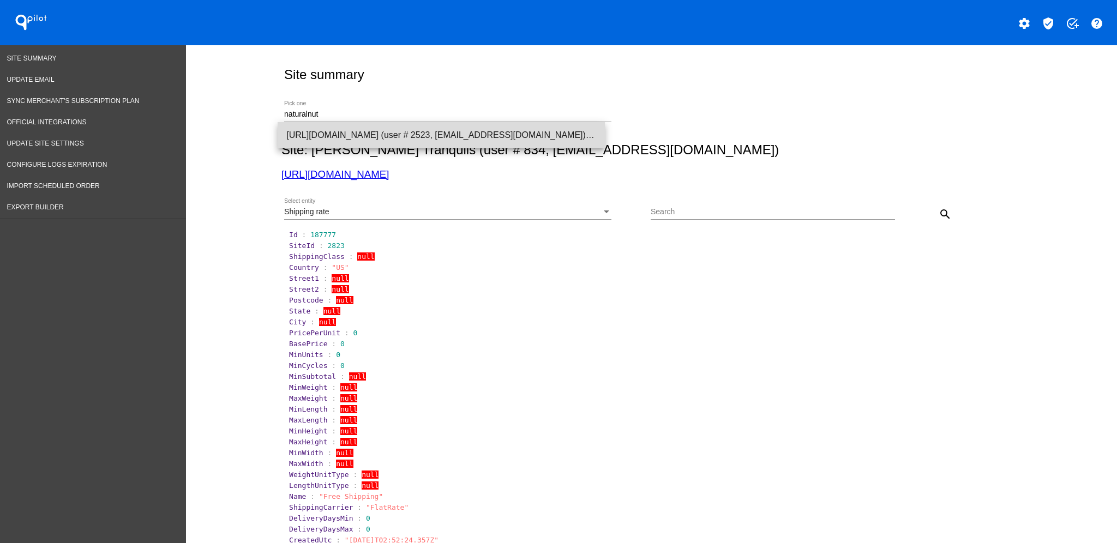
click at [346, 122] on span "[URL][DOMAIN_NAME] (user # 2523, [EMAIL_ADDRESS][DOMAIN_NAME]) - Production" at bounding box center [441, 135] width 310 height 26
type input "[URL][DOMAIN_NAME] (user # 2523, [EMAIL_ADDRESS][DOMAIN_NAME]) - Production"
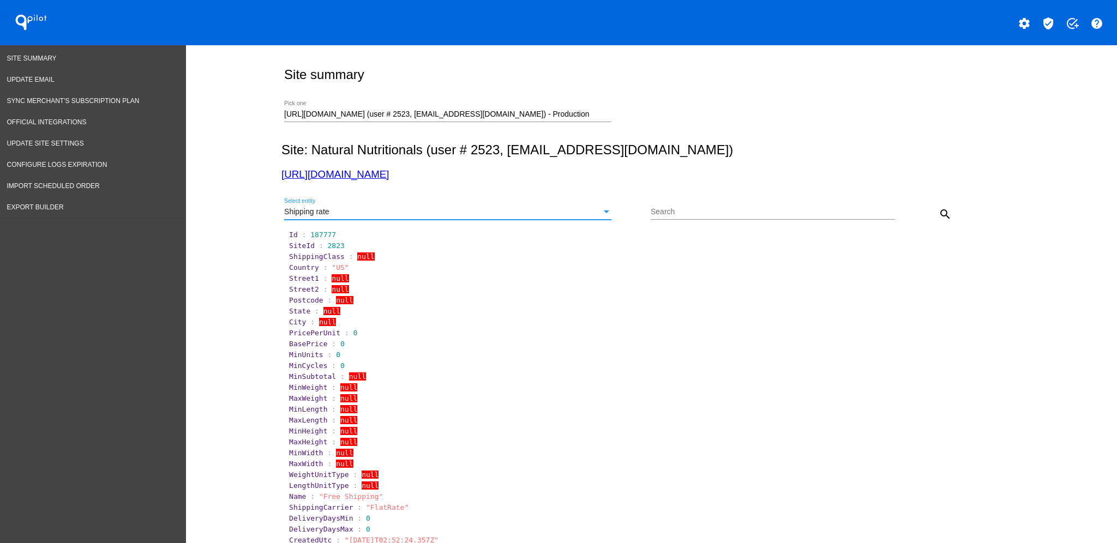
click at [564, 213] on div "Shipping rate" at bounding box center [442, 212] width 317 height 9
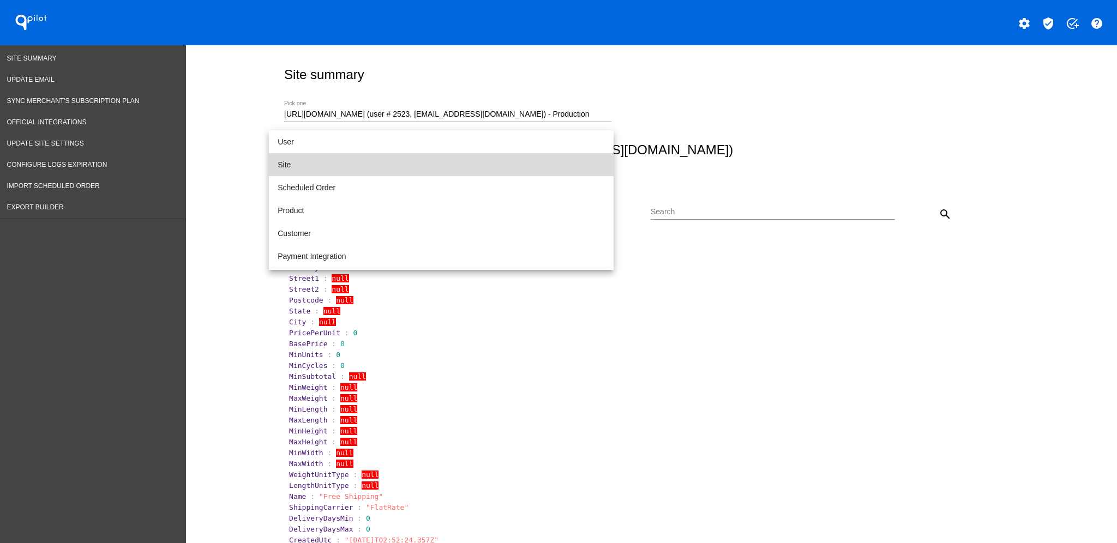
click at [481, 155] on span "Site" at bounding box center [441, 164] width 327 height 23
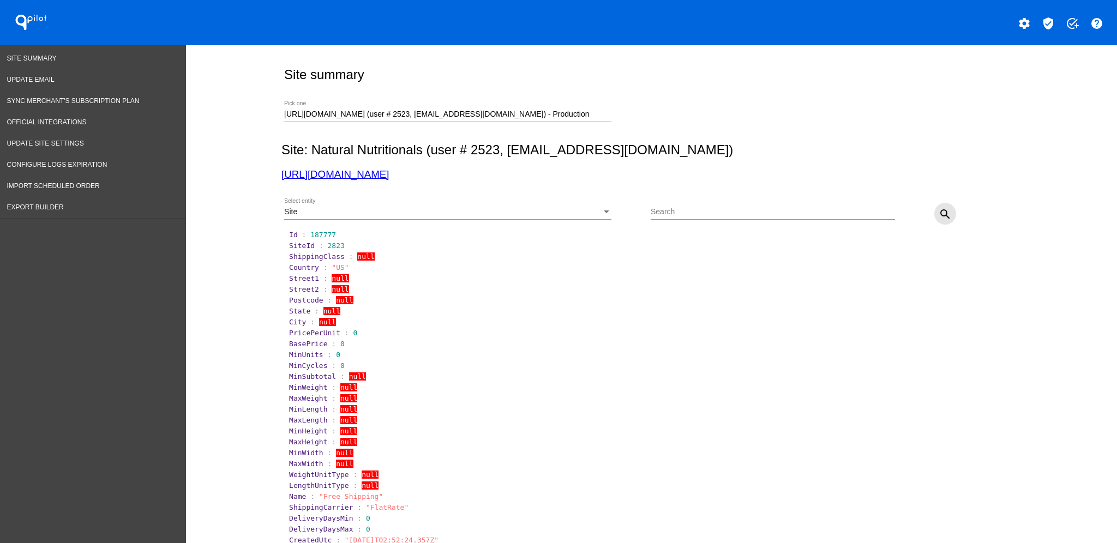
click at [944, 209] on mat-icon "search" at bounding box center [945, 214] width 13 height 13
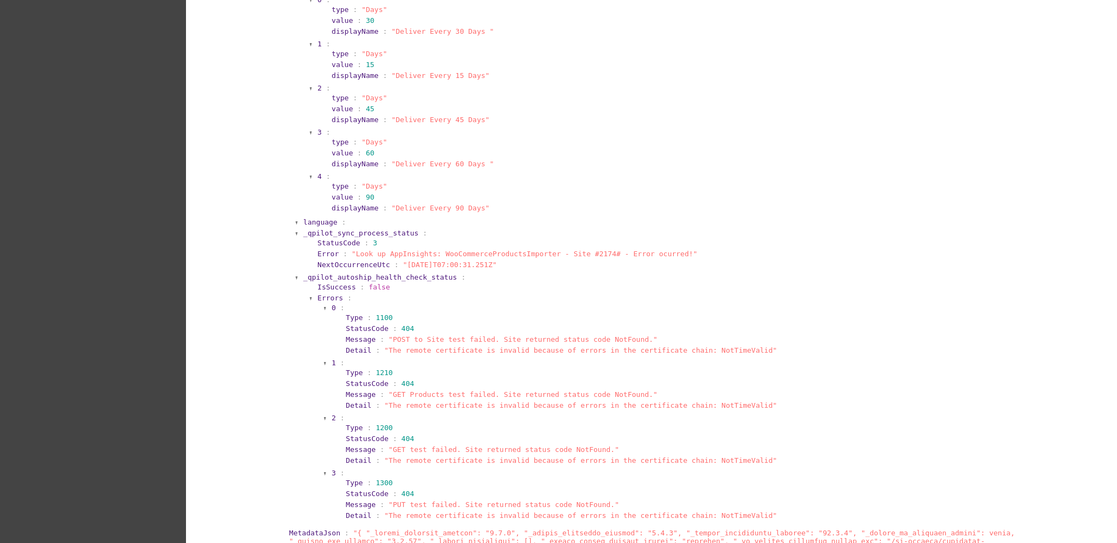
scroll to position [945, 0]
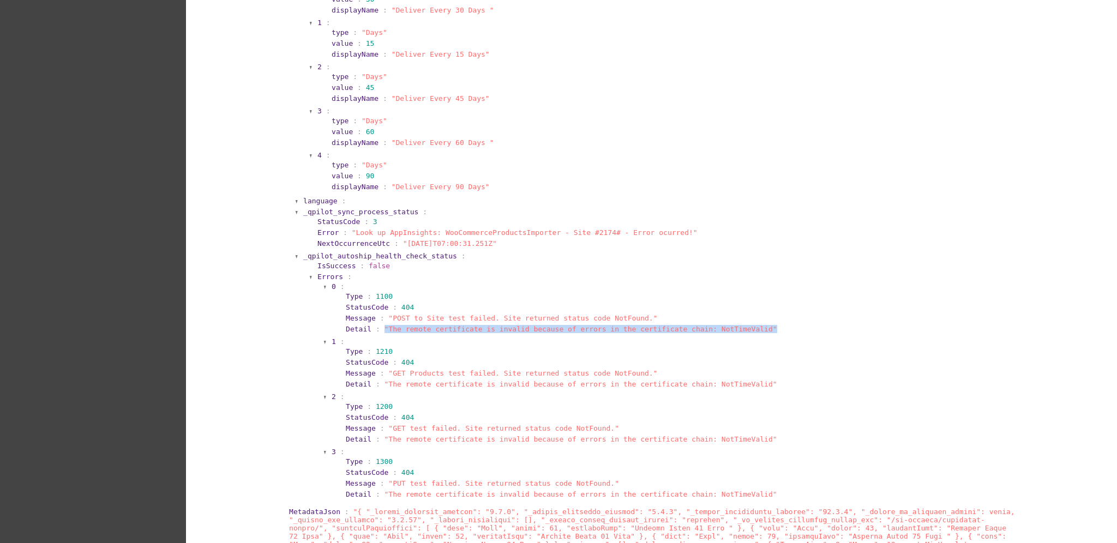
drag, startPoint x: 760, startPoint y: 318, endPoint x: 378, endPoint y: 317, distance: 381.9
click at [377, 325] on section "Detail : "The remote certificate is invalid because of errors in the certificat…" at bounding box center [677, 329] width 663 height 8
drag, startPoint x: 402, startPoint y: 319, endPoint x: 359, endPoint y: 311, distance: 43.3
click at [359, 313] on section "Message : "POST to Site test failed. Site returned status code NotFound."" at bounding box center [678, 318] width 666 height 10
drag, startPoint x: 372, startPoint y: 316, endPoint x: 627, endPoint y: 299, distance: 255.8
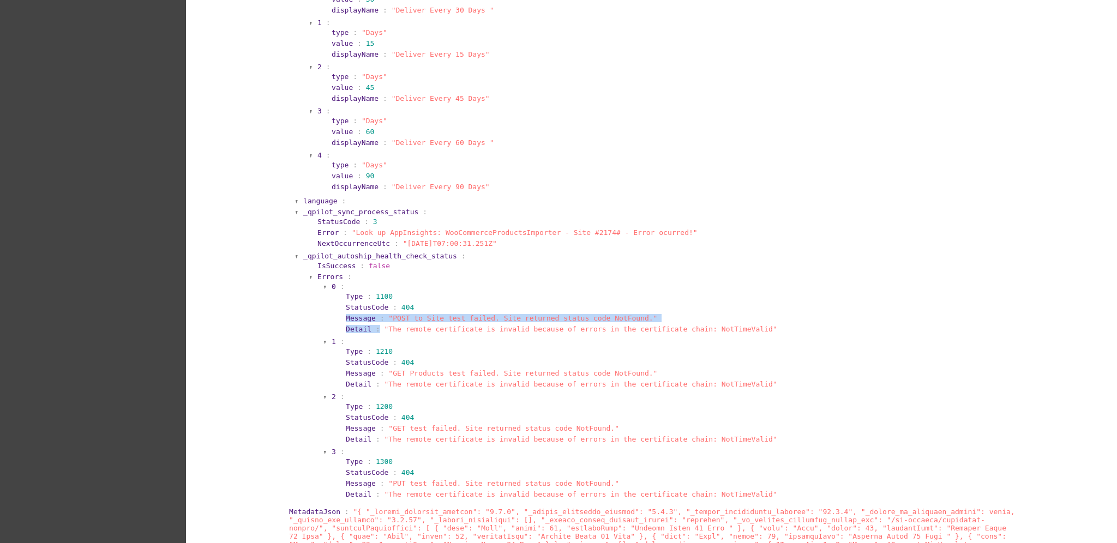
click at [627, 299] on section "Type : 1100 StatusCode : 404 Message : "POST to Site test failed. Site returned…" at bounding box center [674, 313] width 673 height 44
drag, startPoint x: 642, startPoint y: 299, endPoint x: 664, endPoint y: 304, distance: 23.3
click at [642, 303] on section "StatusCode : 404" at bounding box center [677, 307] width 663 height 8
click at [735, 325] on section "Detail : "The remote certificate is invalid because of errors in the certificat…" at bounding box center [677, 329] width 663 height 8
drag, startPoint x: 747, startPoint y: 319, endPoint x: 335, endPoint y: 306, distance: 412.1
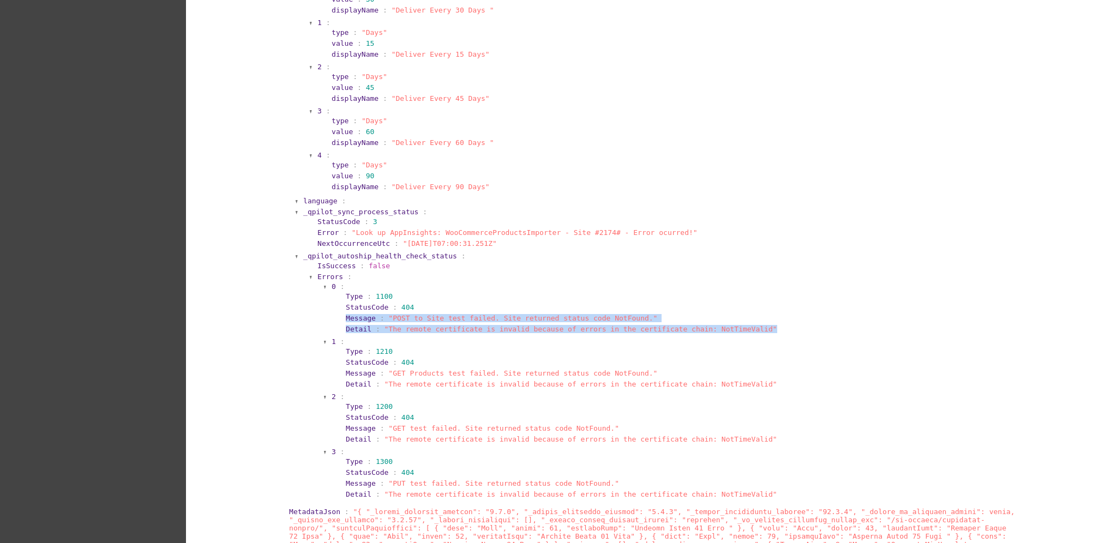
click at [338, 306] on section "Type : 1100 StatusCode : 404 Message : "POST to Site test failed. Site returned…" at bounding box center [674, 313] width 673 height 44
copy section "Message : "POST to Site test failed. Site returned status code NotFound." Detai…"
click at [487, 358] on section "StatusCode : 404" at bounding box center [677, 362] width 663 height 8
drag, startPoint x: 772, startPoint y: 317, endPoint x: 303, endPoint y: 258, distance: 473.4
click at [310, 260] on section "IsSuccess : false Errors : 0 : Type : 1100 StatusCode : 404 Message : "POST to …" at bounding box center [662, 381] width 704 height 243
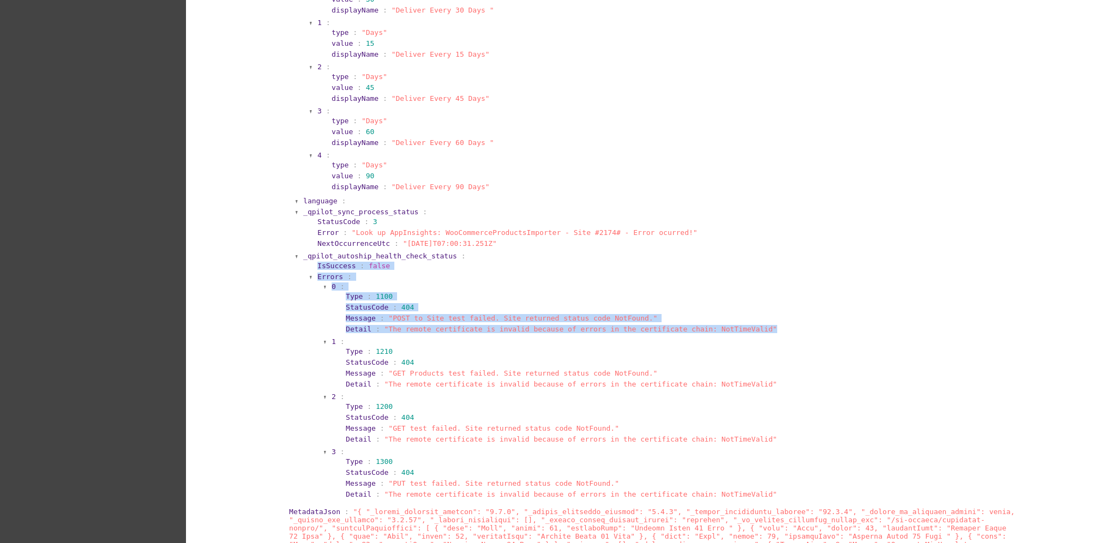
copy section "IsSuccess : false Errors : 0 : Type : 1100 StatusCode : 404 Message : "POST to …"
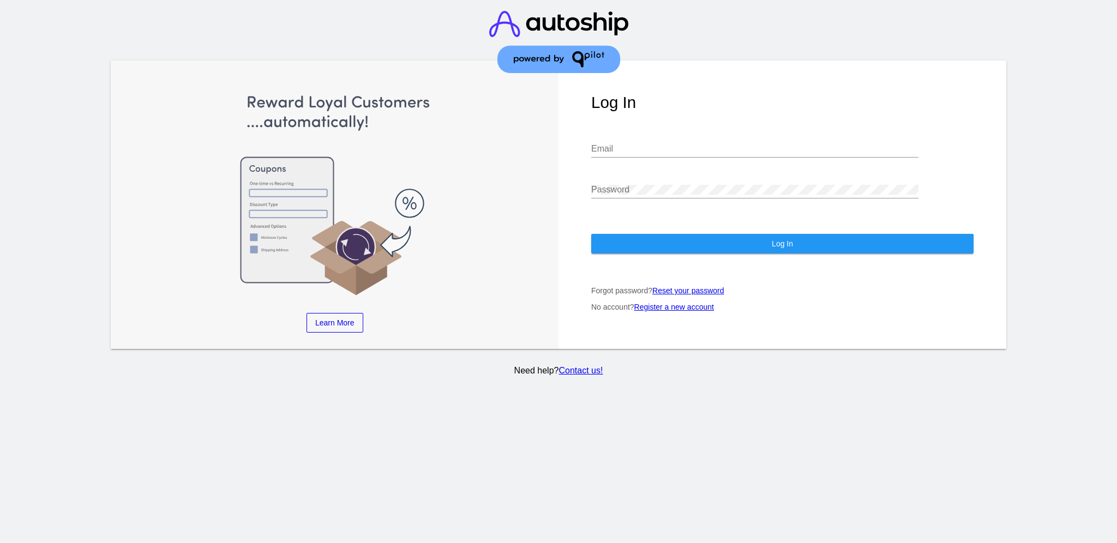
type input "[EMAIL_ADDRESS][DOMAIN_NAME]"
click at [687, 234] on button "Log In" at bounding box center [782, 244] width 382 height 20
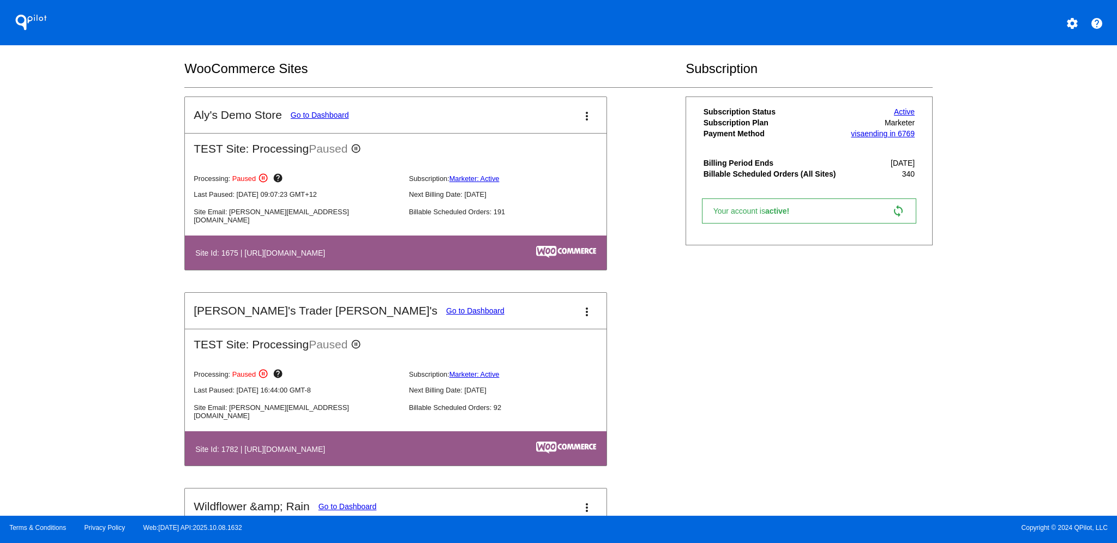
scroll to position [436, 0]
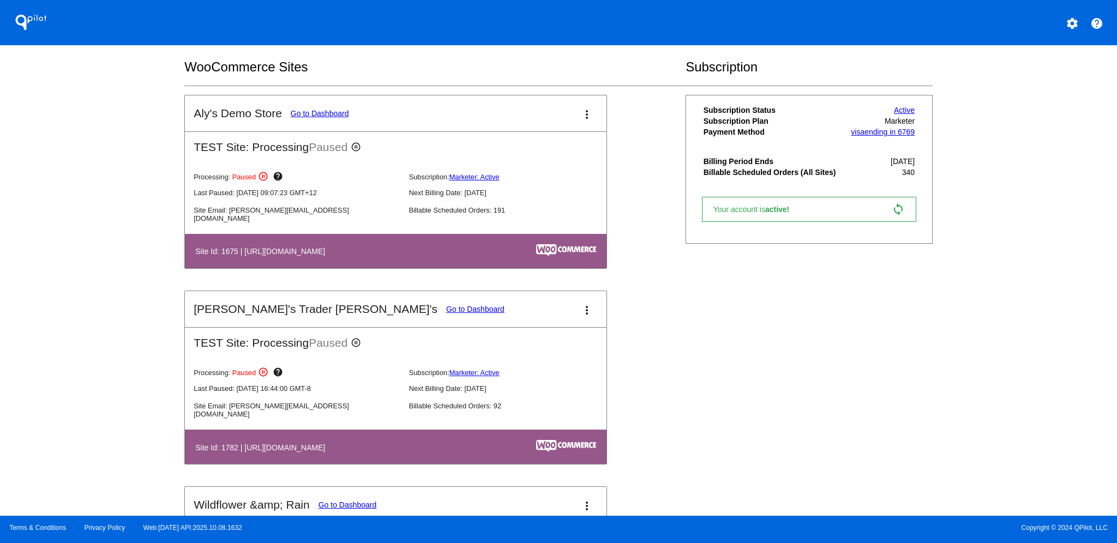
click at [446, 305] on link "Go to Dashboard" at bounding box center [475, 309] width 58 height 9
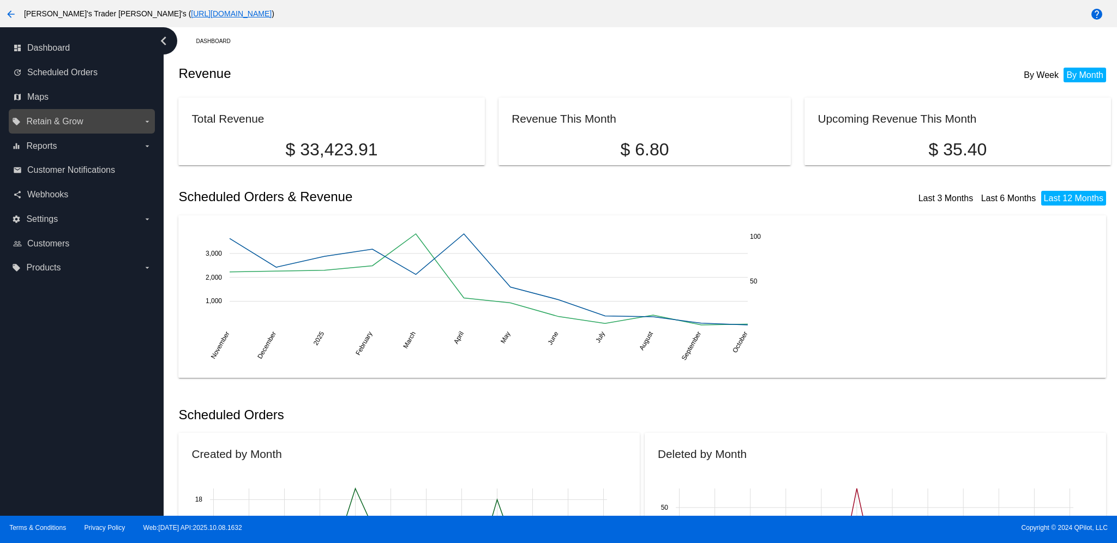
click at [82, 121] on span "Retain & Grow" at bounding box center [54, 122] width 57 height 10
click at [0, 0] on input "local_offer Retain & Grow arrow_drop_down" at bounding box center [0, 0] width 0 height 0
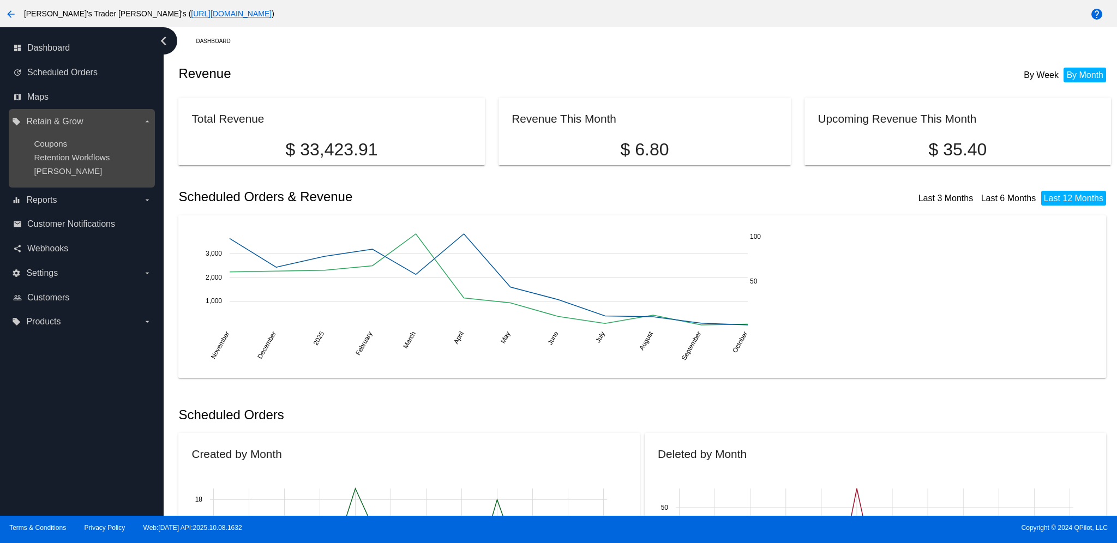
click at [62, 177] on ul "Coupons Retention Workflows Dunning" at bounding box center [81, 157] width 139 height 54
click at [58, 173] on span "Dunning" at bounding box center [68, 170] width 68 height 9
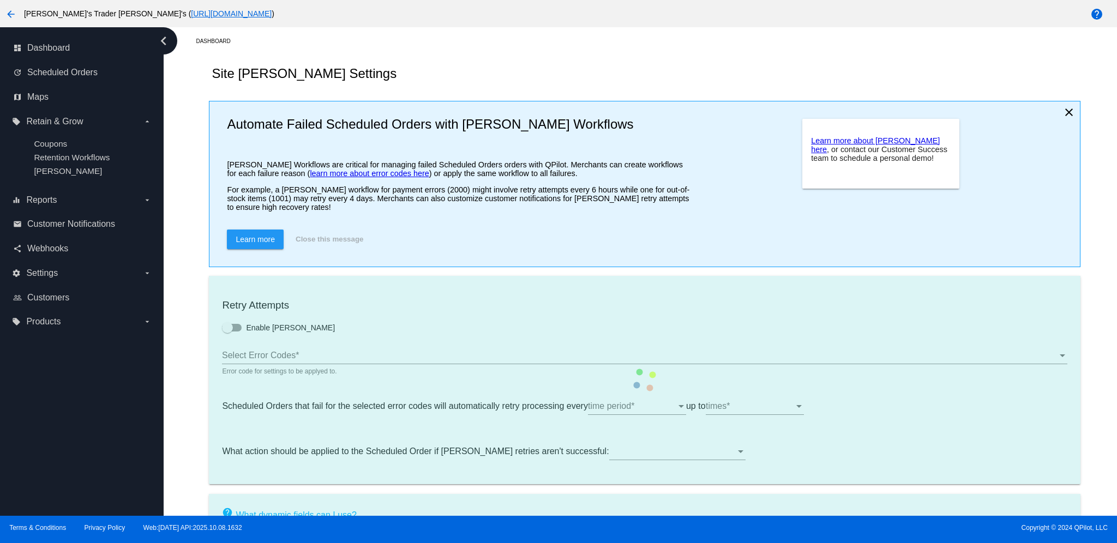
checkbox input "true"
type input "If no changes are made, we will automatically retry processing your {{Scheduled…"
type input "If no changes are made, we will automatically {{DunningAction}} your {{Schedule…"
type input "Your {{ScheduledOrder}} was {{DunningAction}}."
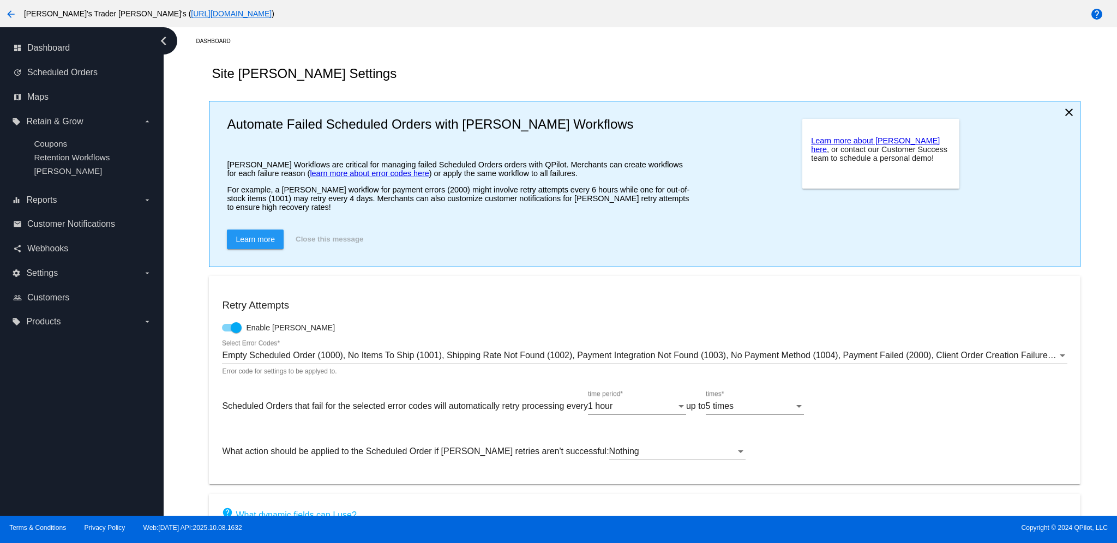
click at [1090, 169] on ng-component "Site Dunning Settings Automate Failed Scheduled Orders with Dunning Workflows D…" at bounding box center [644, 388] width 932 height 667
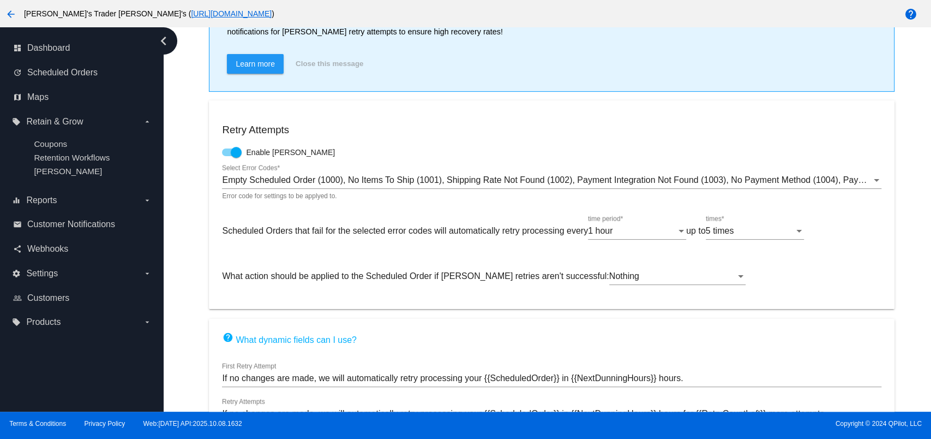
scroll to position [218, 0]
